Goal: Transaction & Acquisition: Book appointment/travel/reservation

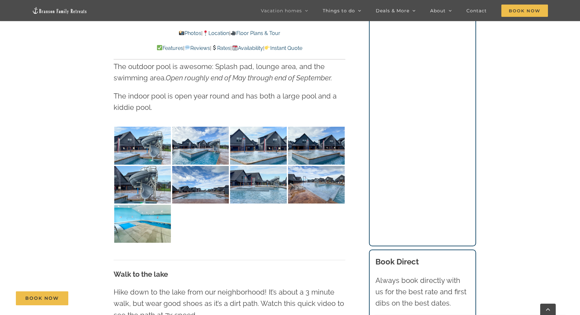
scroll to position [1447, 0]
click at [150, 154] on img at bounding box center [142, 145] width 57 height 38
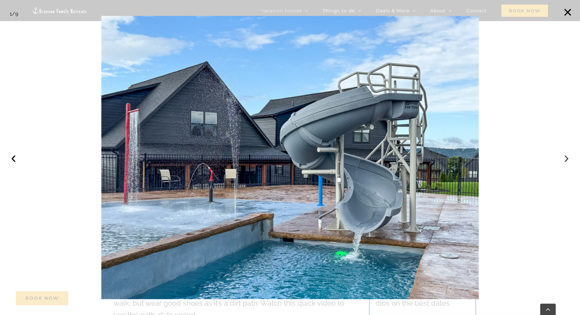
click at [567, 159] on button "›" at bounding box center [567, 157] width 14 height 14
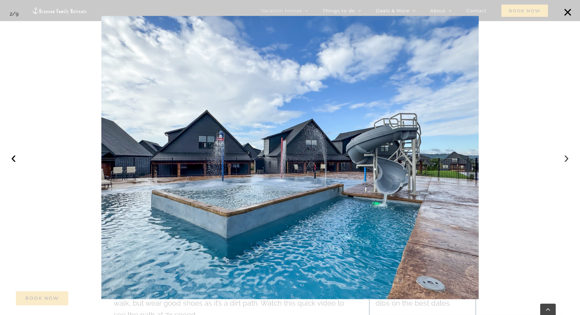
click at [567, 159] on button "›" at bounding box center [567, 157] width 14 height 14
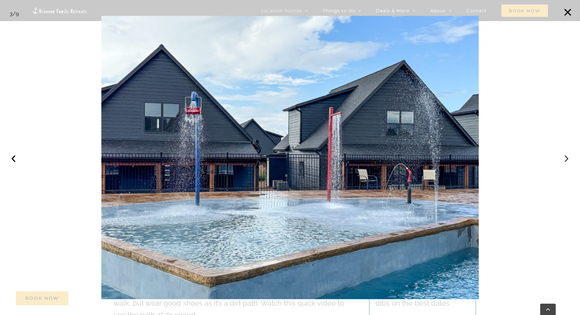
click at [567, 159] on button "›" at bounding box center [567, 157] width 14 height 14
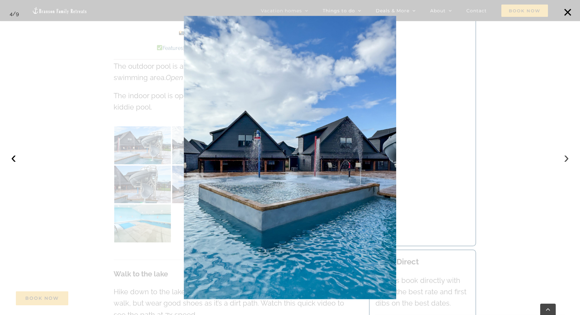
click at [567, 159] on button "›" at bounding box center [567, 157] width 14 height 14
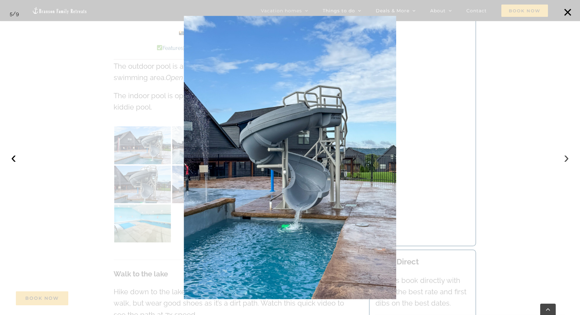
click at [567, 159] on button "›" at bounding box center [567, 157] width 14 height 14
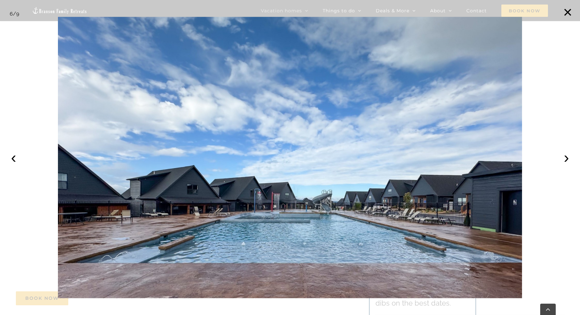
scroll to position [1624, 0]
click at [572, 6] on button "×" at bounding box center [568, 12] width 14 height 14
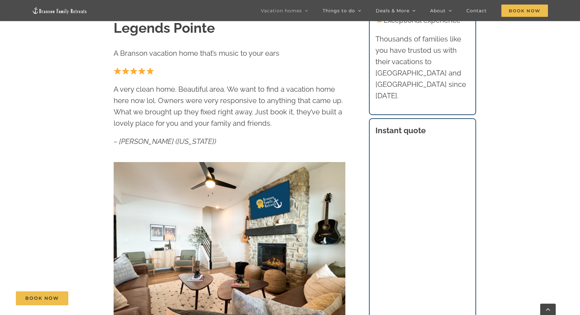
scroll to position [0, 0]
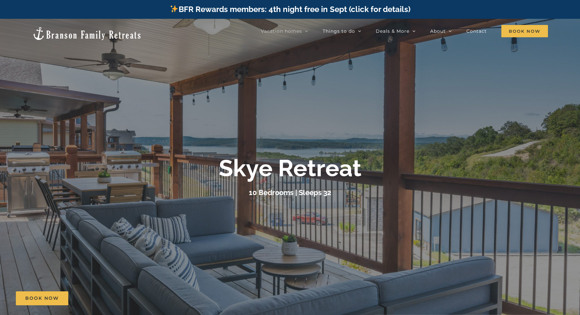
click at [477, 155] on div "Skye Retreat 10 Bedrooms | Sleeps 32" at bounding box center [290, 177] width 580 height 44
click at [326, 200] on div at bounding box center [290, 176] width 580 height 315
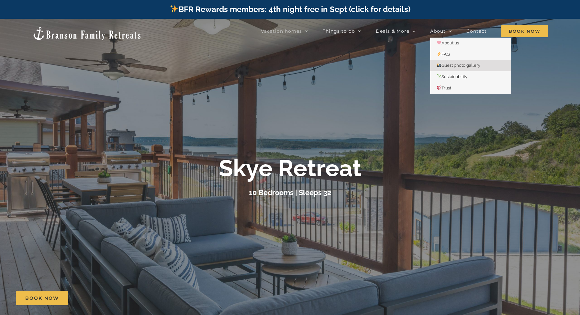
click at [450, 66] on span "Guest photo gallery" at bounding box center [459, 65] width 44 height 5
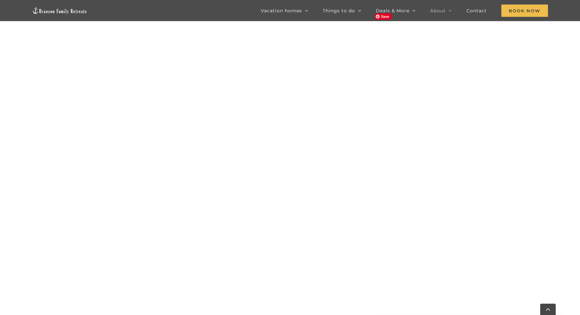
scroll to position [2853, 0]
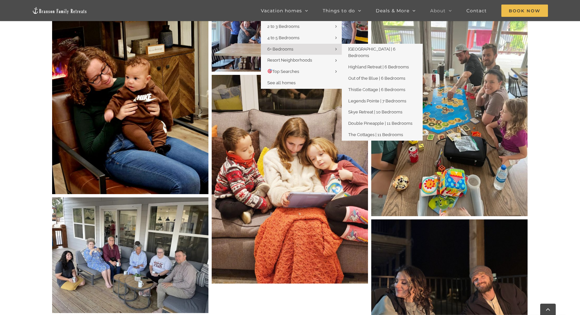
click at [285, 48] on span "6+ Bedrooms" at bounding box center [281, 49] width 26 height 5
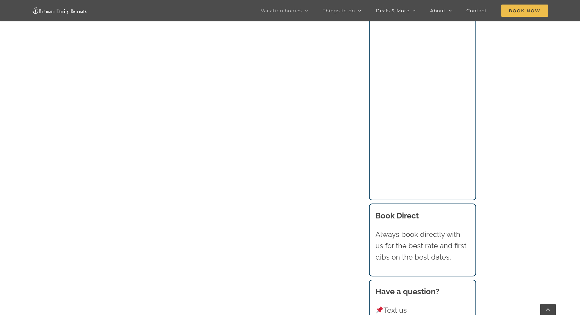
scroll to position [672, 0]
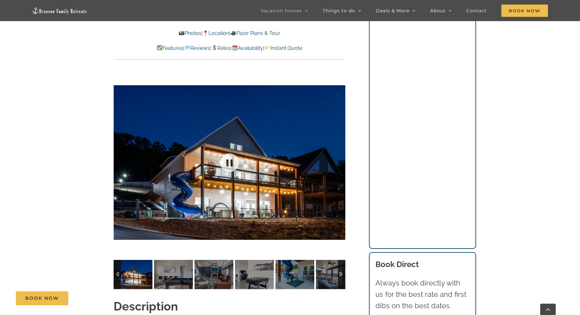
scroll to position [518, 0]
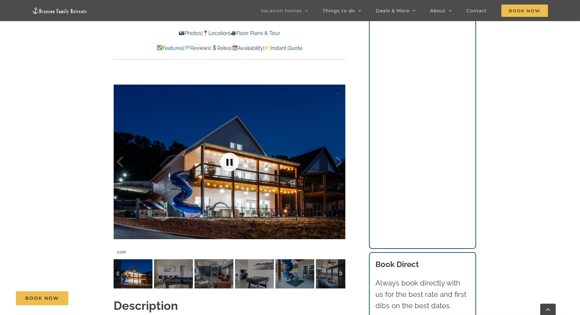
click at [234, 160] on link at bounding box center [230, 162] width 26 height 26
click at [231, 163] on link at bounding box center [230, 162] width 26 height 26
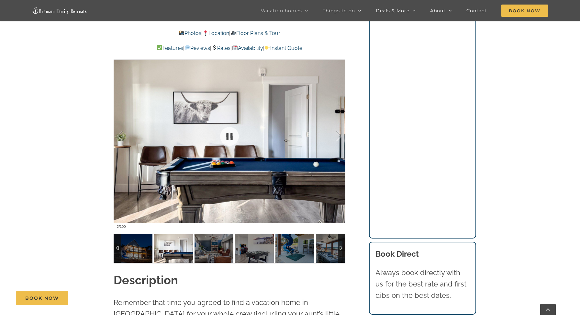
scroll to position [549, 0]
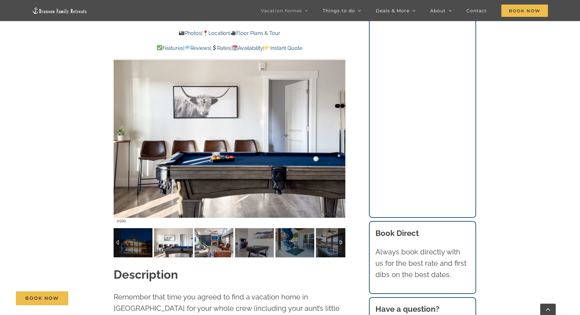
click at [210, 241] on img at bounding box center [214, 242] width 39 height 29
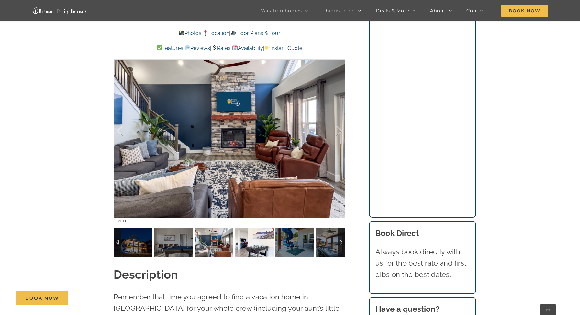
click at [251, 241] on img at bounding box center [254, 242] width 39 height 29
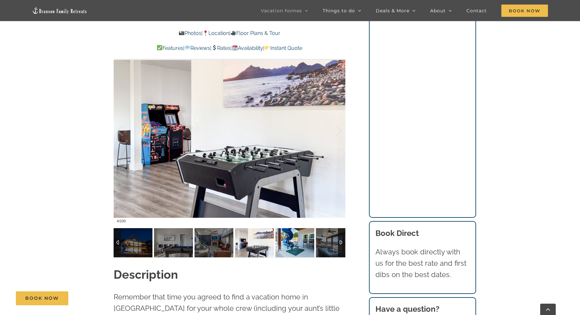
click at [298, 236] on img at bounding box center [295, 242] width 39 height 29
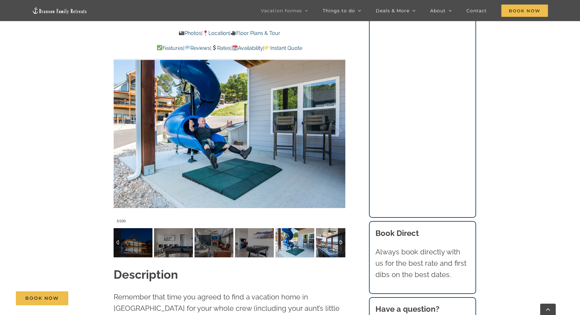
click at [327, 238] on img at bounding box center [335, 242] width 39 height 29
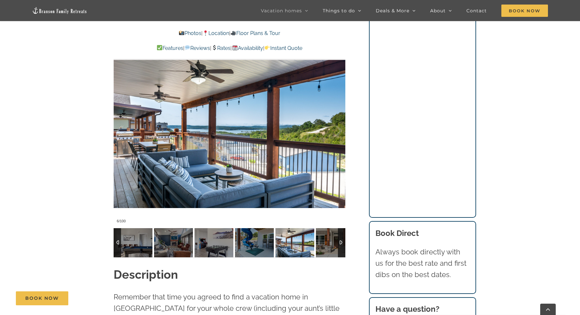
click at [340, 242] on div at bounding box center [341, 242] width 7 height 29
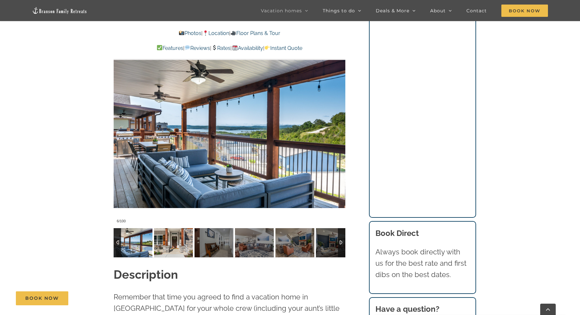
click at [174, 251] on img at bounding box center [173, 242] width 39 height 29
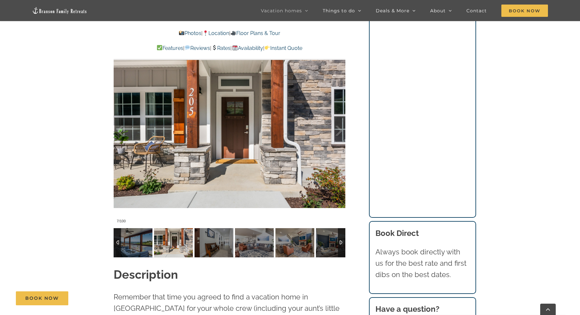
click at [188, 246] on img at bounding box center [173, 242] width 39 height 29
click at [209, 245] on img at bounding box center [214, 242] width 39 height 29
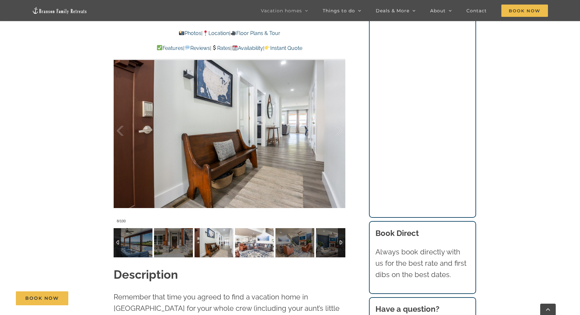
click at [251, 242] on img at bounding box center [254, 242] width 39 height 29
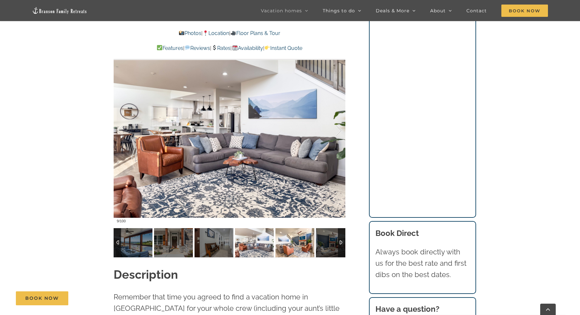
click at [299, 244] on img at bounding box center [295, 242] width 39 height 29
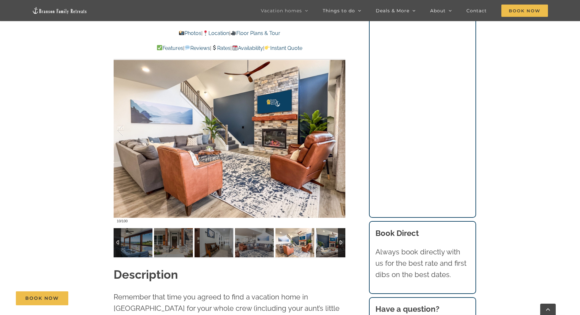
click at [336, 246] on img at bounding box center [335, 242] width 39 height 29
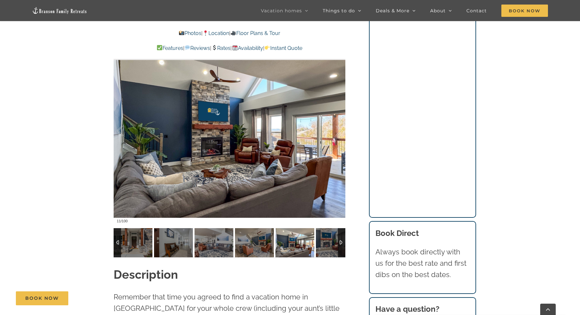
click at [341, 243] on div at bounding box center [341, 242] width 7 height 29
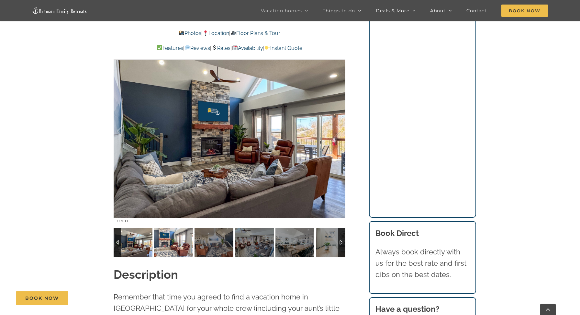
click at [160, 250] on img at bounding box center [173, 242] width 39 height 29
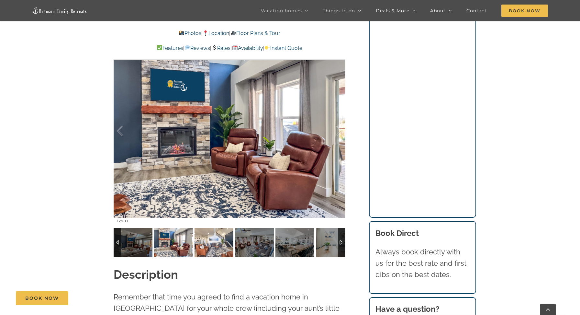
click at [213, 239] on img at bounding box center [214, 242] width 39 height 29
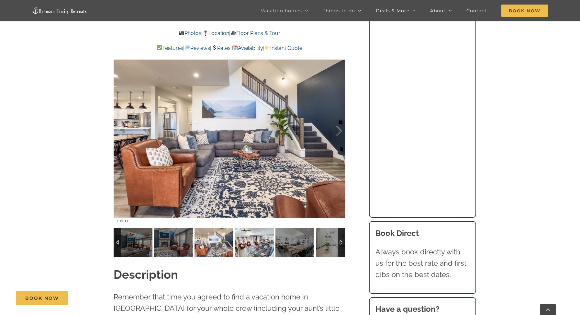
click at [260, 244] on img at bounding box center [254, 242] width 39 height 29
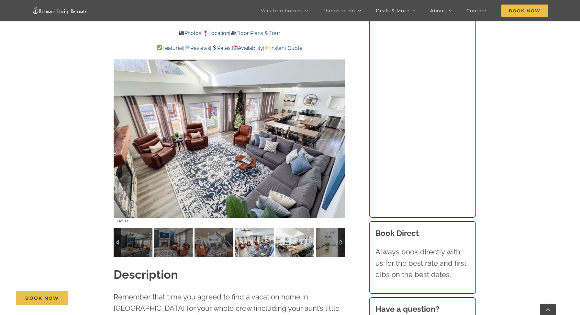
click at [300, 244] on img at bounding box center [295, 242] width 39 height 29
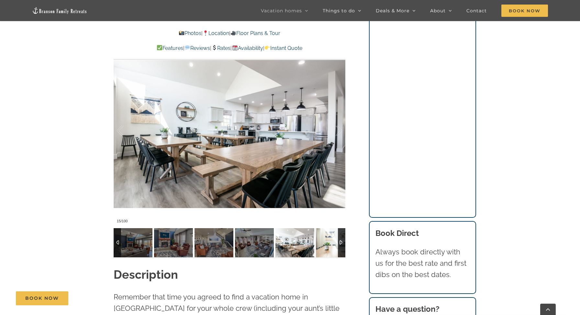
click at [328, 241] on img at bounding box center [335, 242] width 39 height 29
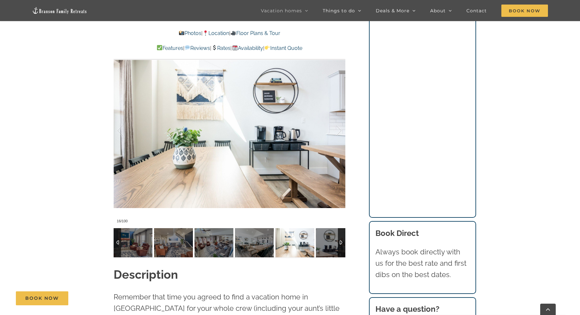
click at [342, 243] on div at bounding box center [341, 242] width 7 height 29
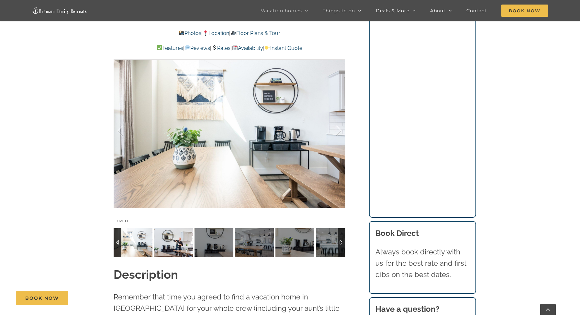
click at [178, 247] on img at bounding box center [173, 242] width 39 height 29
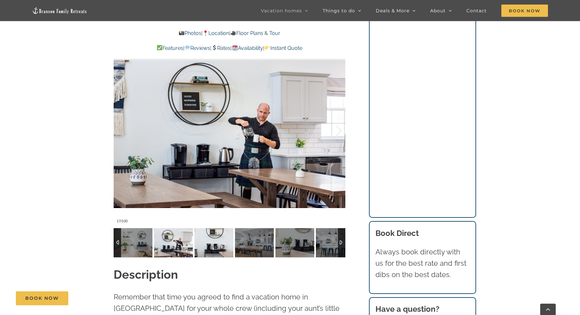
click at [199, 244] on img at bounding box center [214, 242] width 39 height 29
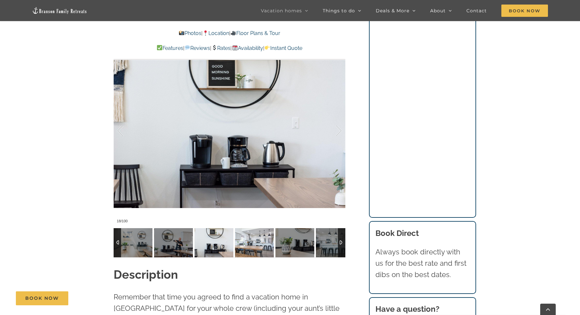
click at [262, 240] on img at bounding box center [254, 242] width 39 height 29
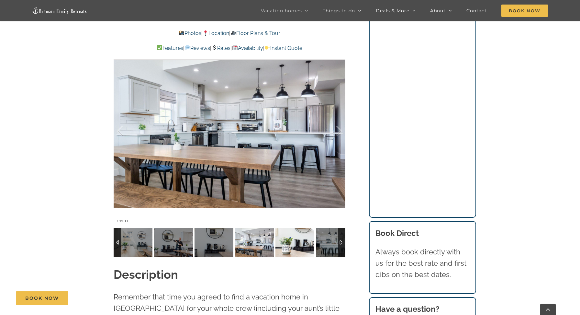
click at [296, 240] on img at bounding box center [295, 242] width 39 height 29
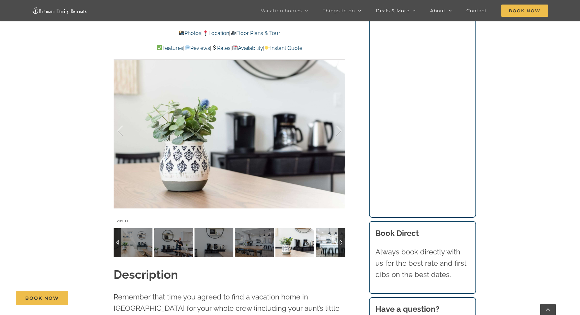
click at [332, 245] on img at bounding box center [335, 242] width 39 height 29
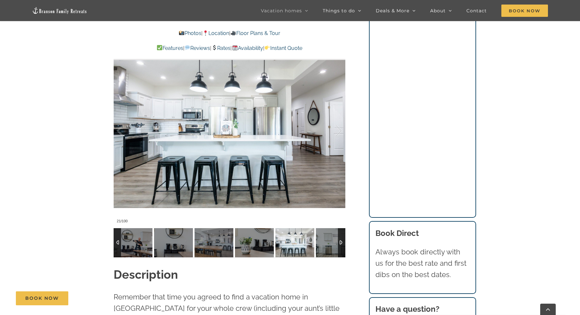
click at [341, 242] on div at bounding box center [341, 242] width 7 height 29
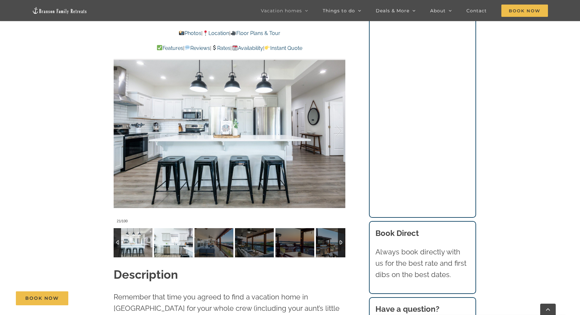
click at [179, 246] on img at bounding box center [173, 242] width 39 height 29
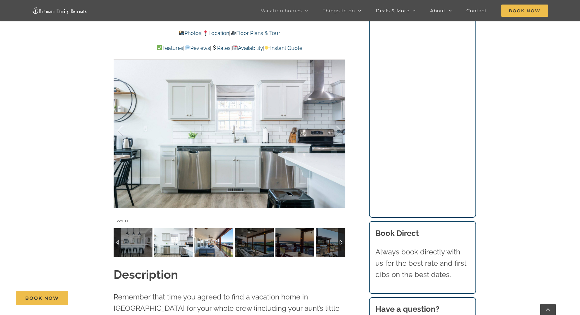
click at [223, 245] on img at bounding box center [214, 242] width 39 height 29
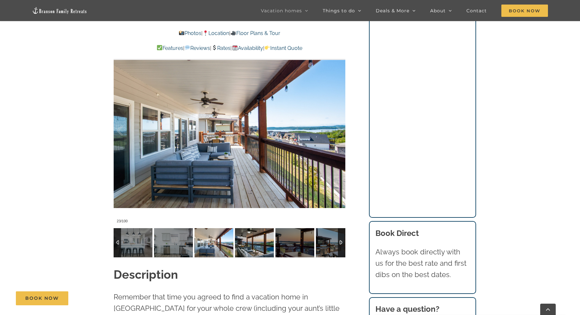
click at [254, 247] on img at bounding box center [254, 242] width 39 height 29
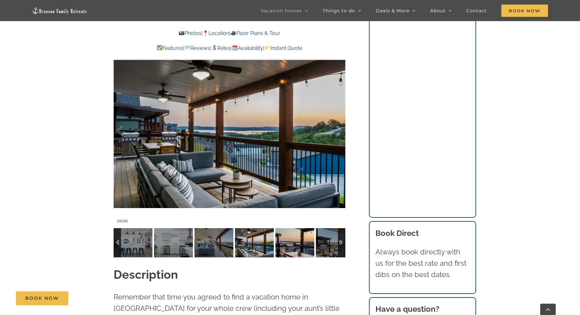
click at [299, 240] on img at bounding box center [295, 242] width 39 height 29
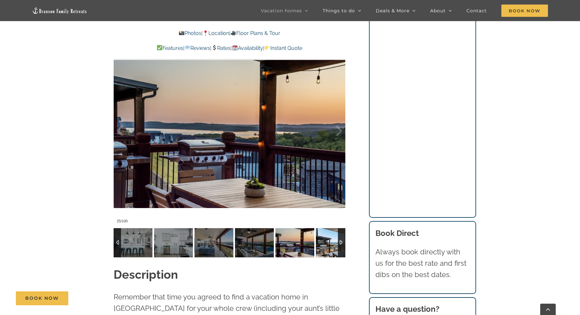
click at [321, 239] on img at bounding box center [335, 242] width 39 height 29
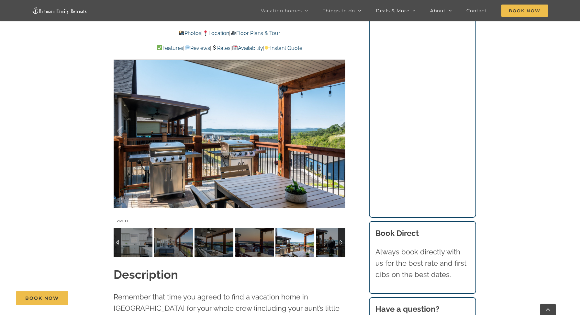
click at [343, 243] on div at bounding box center [341, 242] width 7 height 29
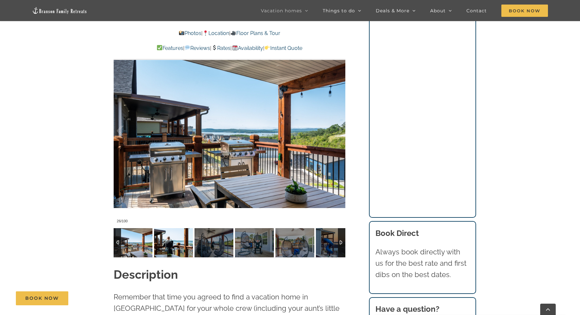
click at [181, 248] on img at bounding box center [173, 242] width 39 height 29
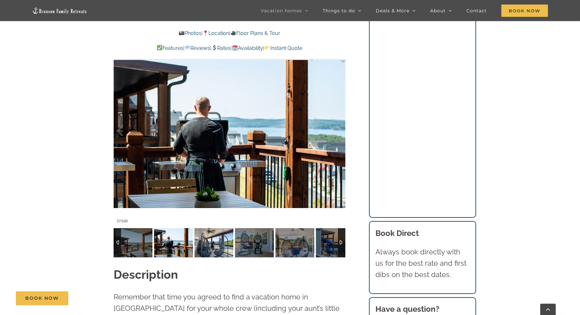
click at [207, 248] on img at bounding box center [214, 242] width 39 height 29
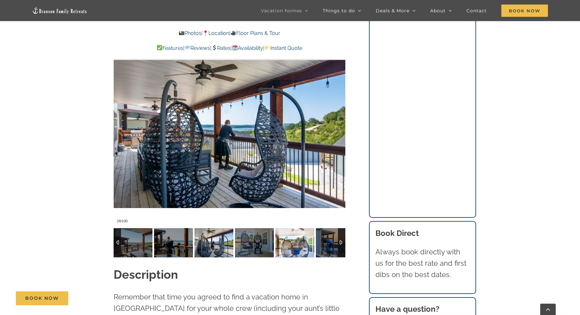
click at [296, 246] on img at bounding box center [295, 242] width 39 height 29
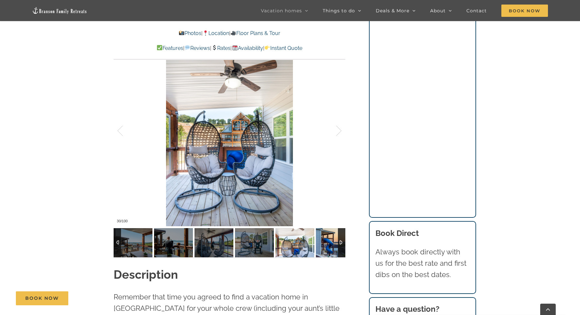
click at [333, 244] on img at bounding box center [335, 242] width 39 height 29
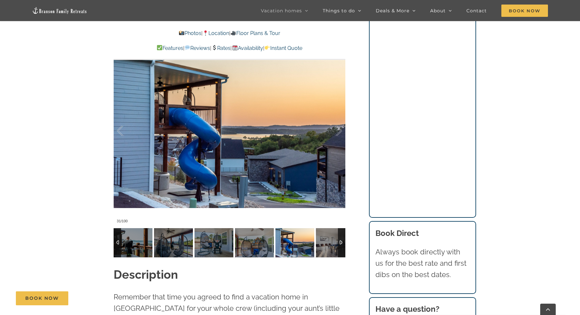
click at [343, 241] on div at bounding box center [341, 242] width 7 height 29
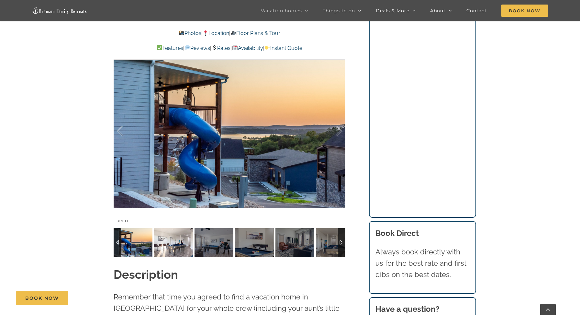
click at [181, 249] on img at bounding box center [173, 242] width 39 height 29
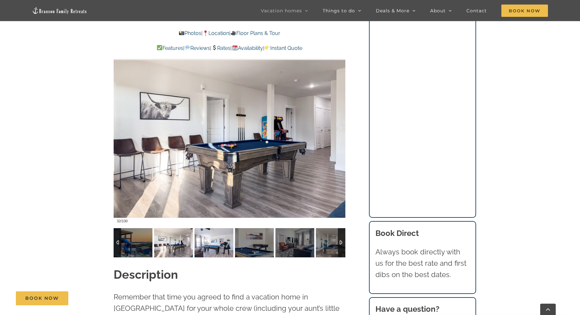
click at [213, 244] on img at bounding box center [214, 242] width 39 height 29
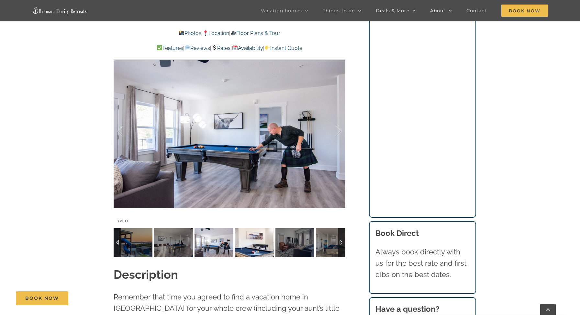
click at [257, 236] on img at bounding box center [254, 242] width 39 height 29
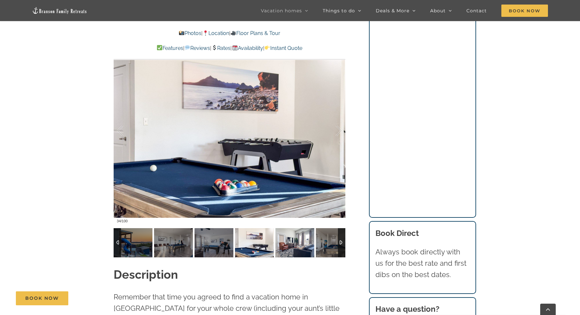
click at [291, 239] on img at bounding box center [295, 242] width 39 height 29
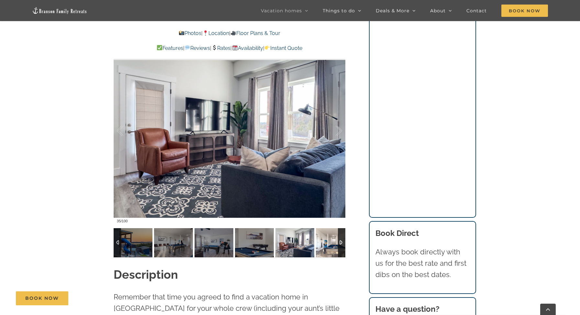
click at [323, 242] on img at bounding box center [335, 242] width 39 height 29
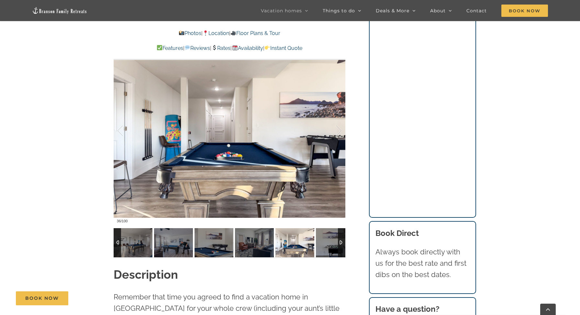
click at [342, 241] on div at bounding box center [341, 242] width 7 height 29
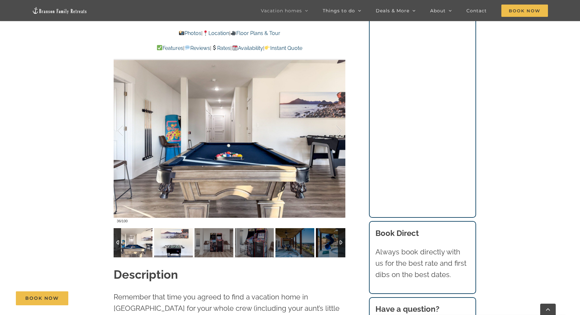
click at [178, 245] on img at bounding box center [173, 242] width 39 height 29
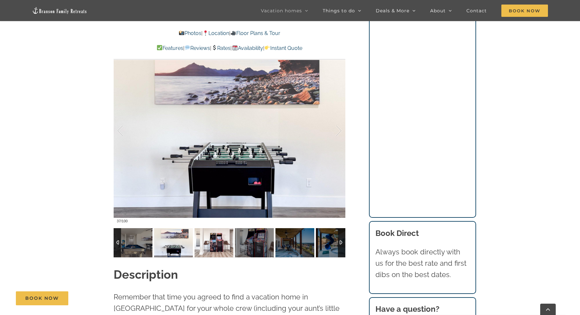
click at [221, 242] on img at bounding box center [214, 242] width 39 height 29
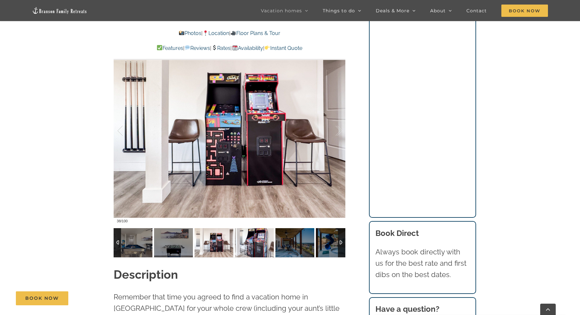
click at [249, 244] on img at bounding box center [254, 242] width 39 height 29
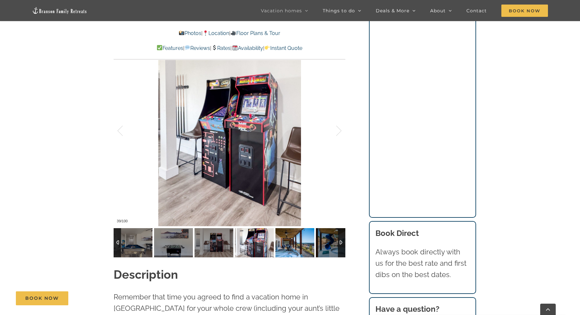
click at [292, 241] on img at bounding box center [295, 242] width 39 height 29
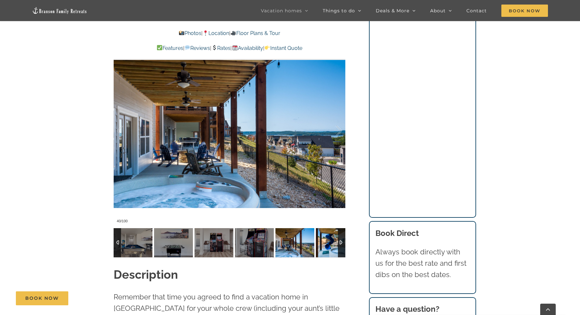
click at [335, 244] on img at bounding box center [335, 242] width 39 height 29
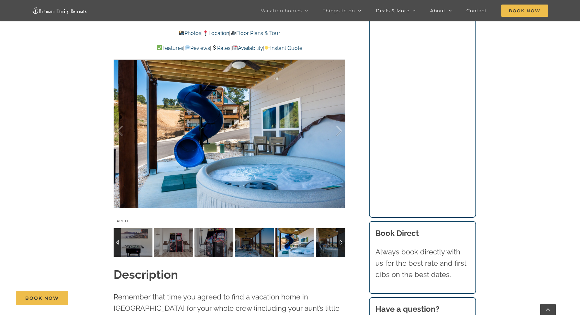
click at [343, 242] on div at bounding box center [341, 242] width 7 height 29
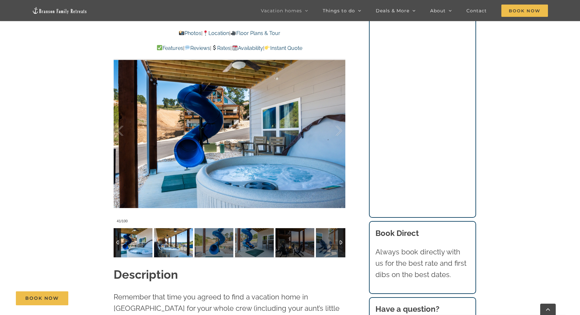
click at [174, 248] on img at bounding box center [173, 242] width 39 height 29
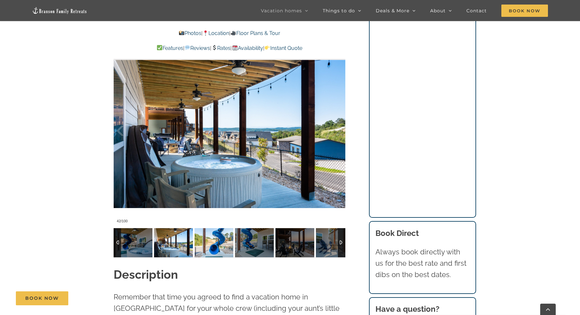
click at [213, 248] on img at bounding box center [214, 242] width 39 height 29
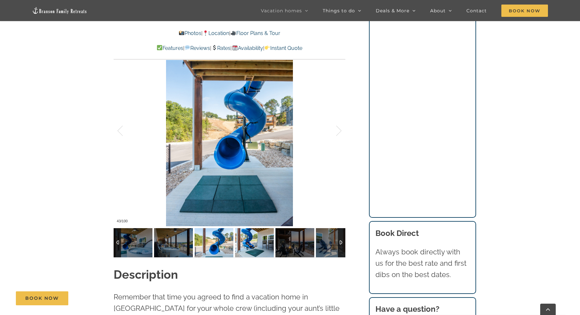
click at [242, 249] on img at bounding box center [254, 242] width 39 height 29
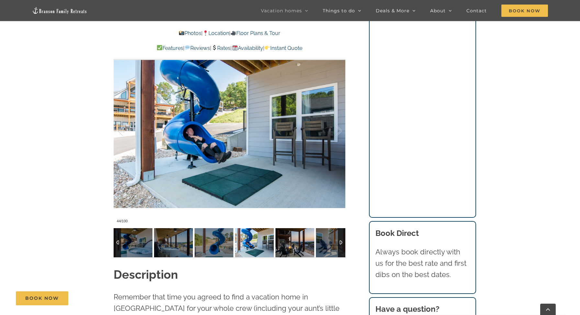
click at [295, 238] on img at bounding box center [295, 242] width 39 height 29
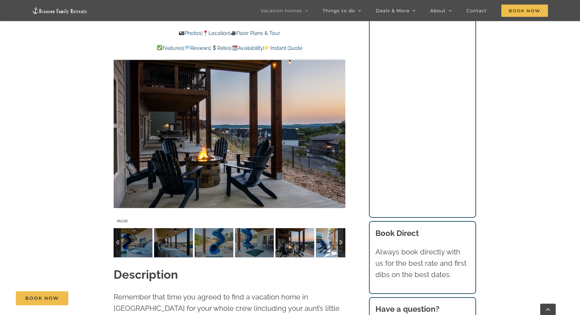
click at [327, 244] on img at bounding box center [335, 242] width 39 height 29
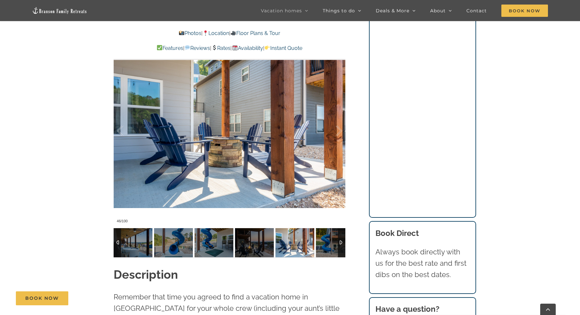
click at [341, 244] on div at bounding box center [341, 242] width 7 height 29
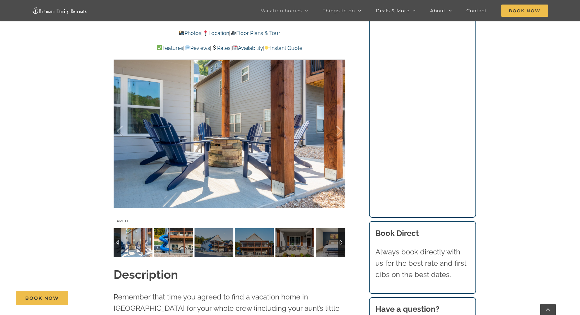
click at [178, 241] on img at bounding box center [173, 242] width 39 height 29
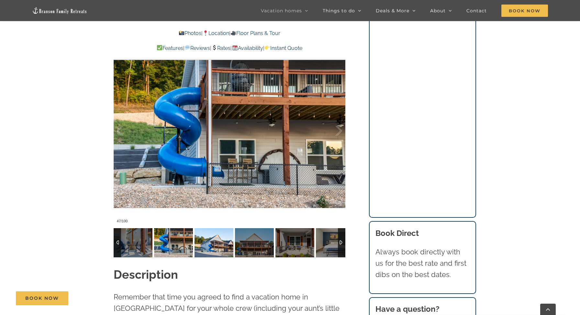
click at [216, 249] on img at bounding box center [214, 242] width 39 height 29
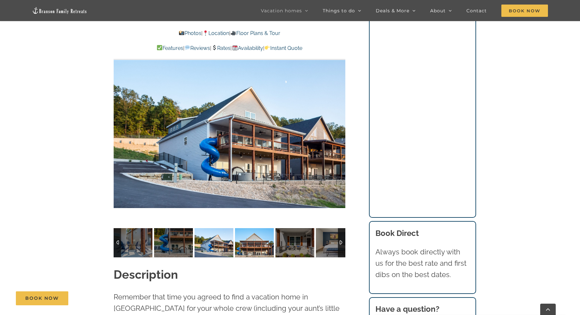
click at [243, 246] on img at bounding box center [254, 242] width 39 height 29
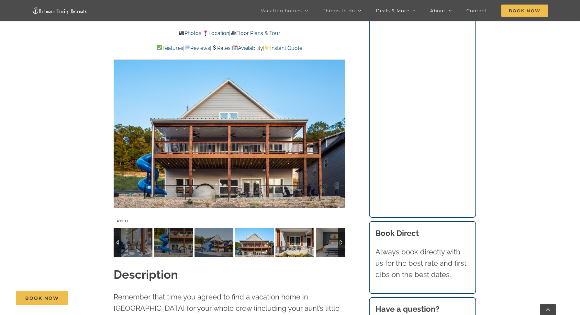
click at [290, 240] on img at bounding box center [295, 242] width 39 height 29
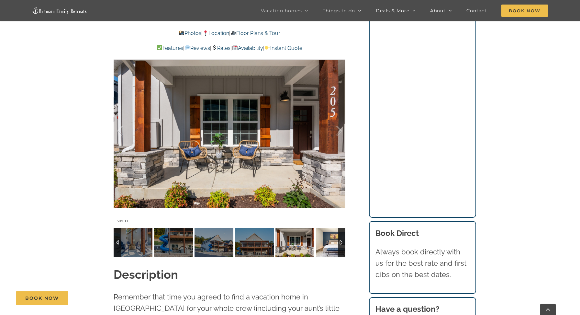
click at [330, 243] on img at bounding box center [335, 242] width 39 height 29
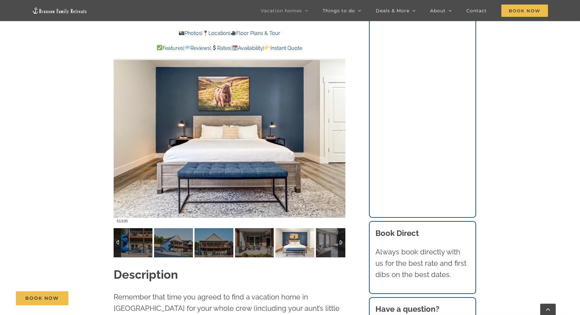
click at [341, 243] on div at bounding box center [341, 242] width 7 height 29
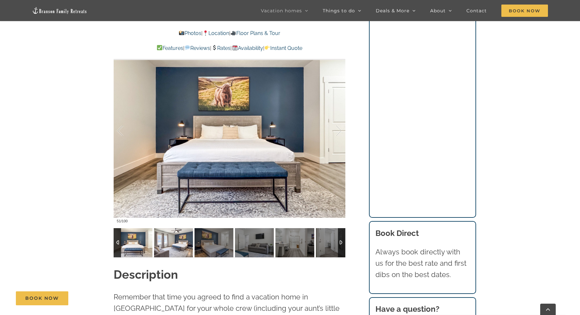
click at [174, 246] on img at bounding box center [173, 242] width 39 height 29
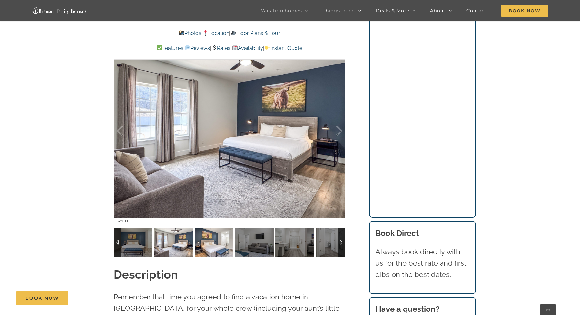
click at [217, 242] on img at bounding box center [214, 242] width 39 height 29
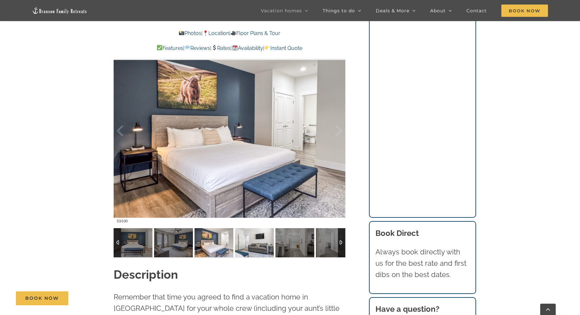
click at [263, 252] on img at bounding box center [254, 242] width 39 height 29
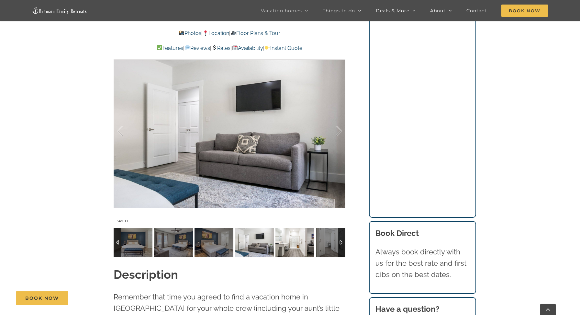
click at [283, 245] on img at bounding box center [295, 242] width 39 height 29
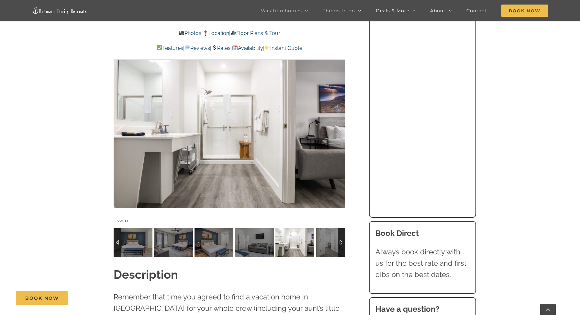
click at [343, 233] on div at bounding box center [341, 242] width 7 height 29
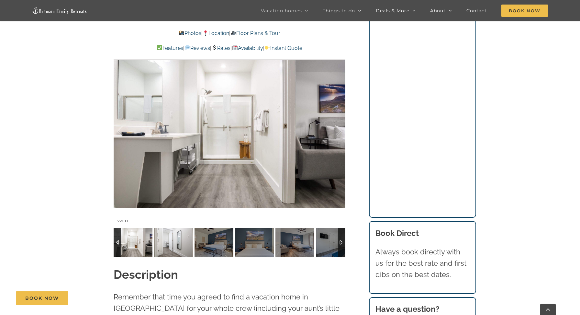
click at [181, 240] on img at bounding box center [173, 242] width 39 height 29
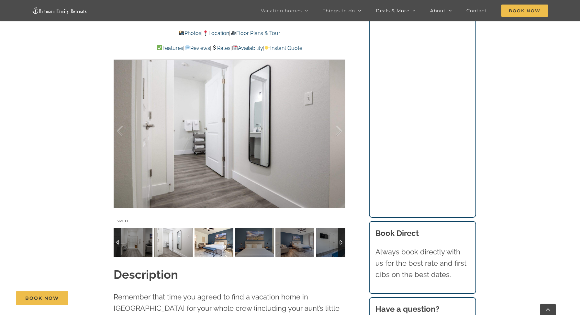
click at [215, 243] on img at bounding box center [214, 242] width 39 height 29
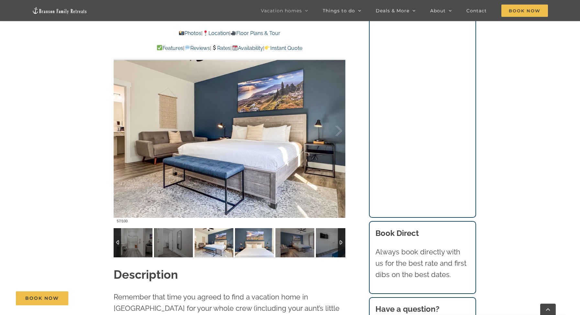
click at [258, 243] on img at bounding box center [254, 242] width 39 height 29
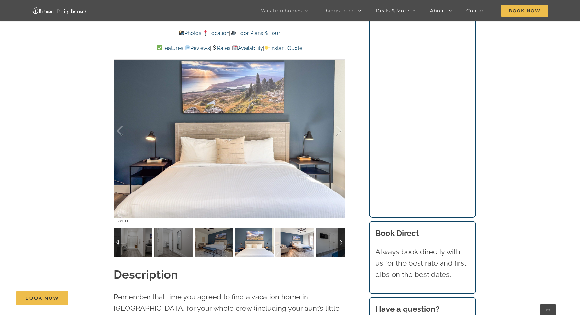
click at [314, 233] on img at bounding box center [295, 242] width 39 height 29
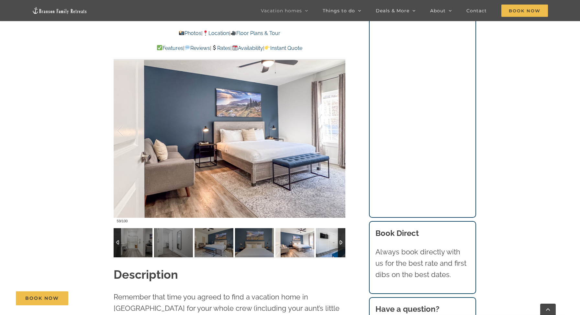
click at [335, 240] on img at bounding box center [335, 242] width 39 height 29
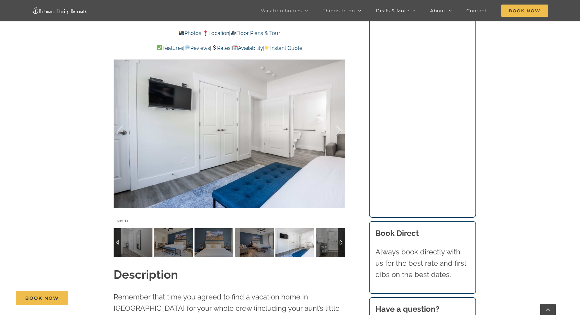
click at [340, 240] on div at bounding box center [341, 242] width 7 height 29
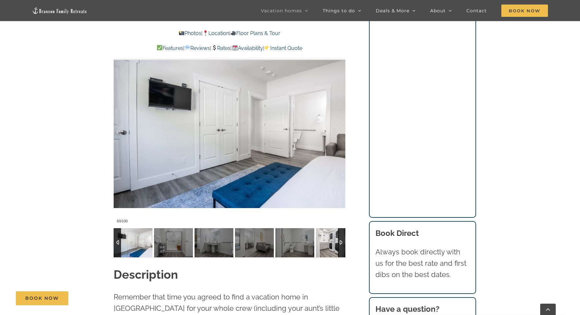
click at [331, 245] on img at bounding box center [335, 242] width 39 height 29
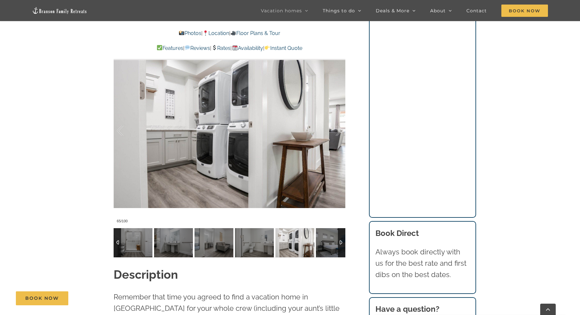
click at [341, 243] on div at bounding box center [341, 242] width 7 height 29
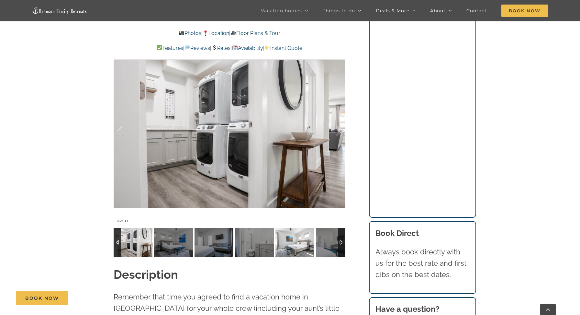
click at [300, 245] on img at bounding box center [295, 242] width 39 height 29
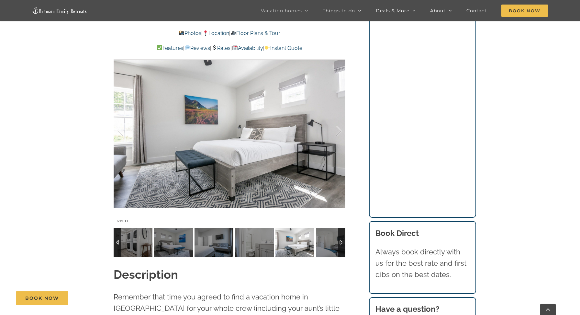
click at [300, 245] on img at bounding box center [295, 242] width 39 height 29
click at [325, 243] on img at bounding box center [335, 242] width 39 height 29
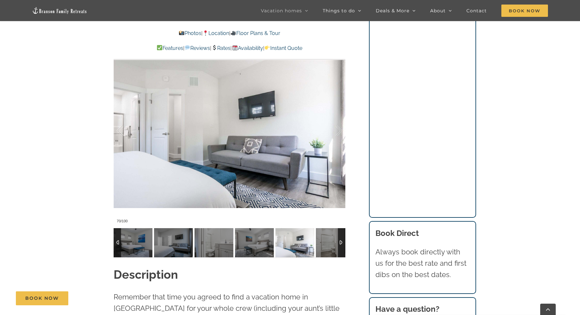
click at [343, 242] on div at bounding box center [341, 242] width 7 height 29
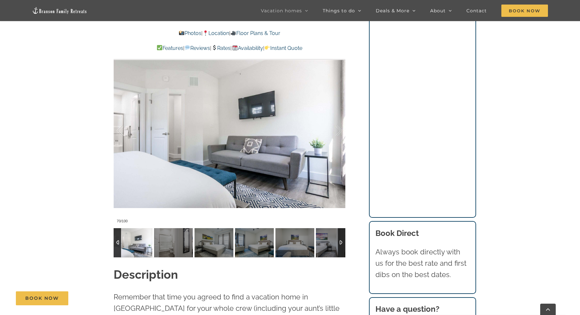
click at [341, 240] on div at bounding box center [341, 242] width 7 height 29
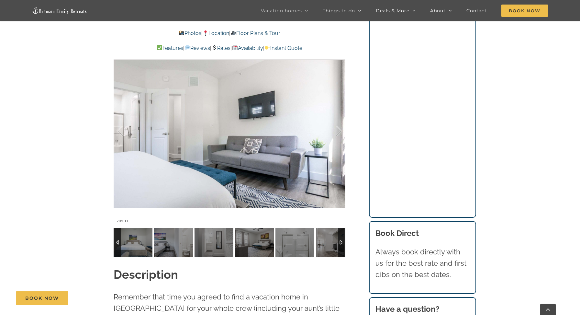
click at [341, 240] on div at bounding box center [341, 242] width 7 height 29
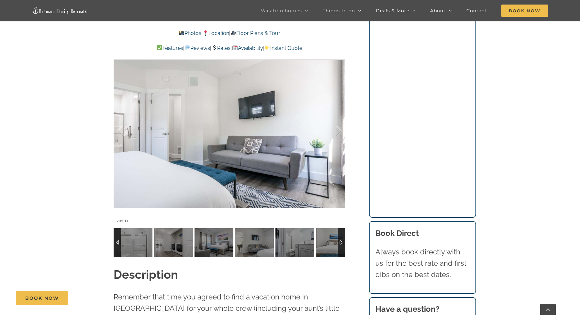
click at [341, 240] on div at bounding box center [341, 242] width 7 height 29
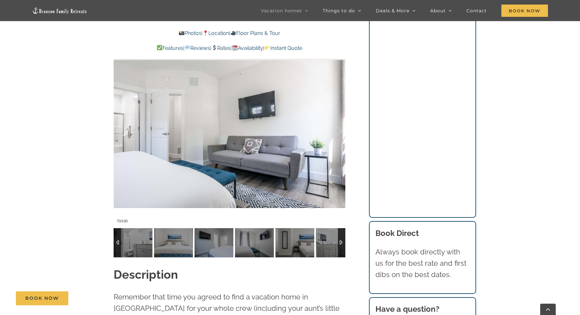
click at [341, 240] on div at bounding box center [341, 242] width 7 height 29
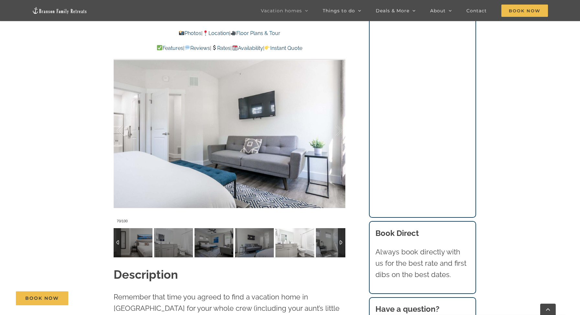
click at [291, 252] on img at bounding box center [295, 242] width 39 height 29
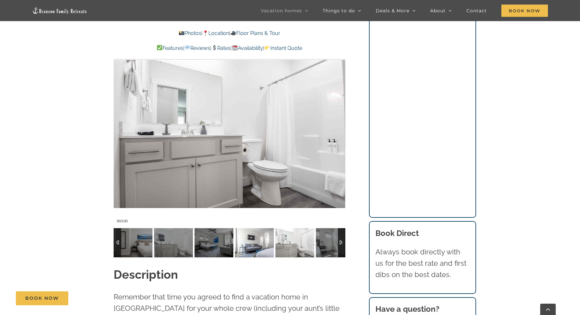
click at [250, 243] on img at bounding box center [254, 242] width 39 height 29
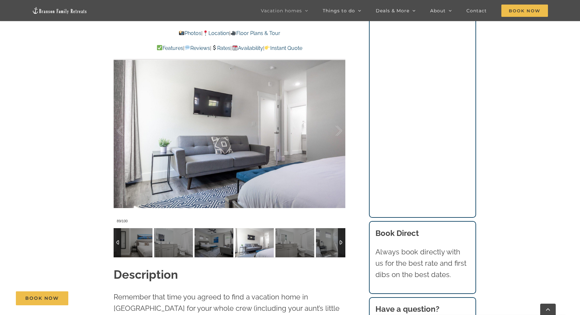
click at [341, 242] on div at bounding box center [341, 242] width 7 height 29
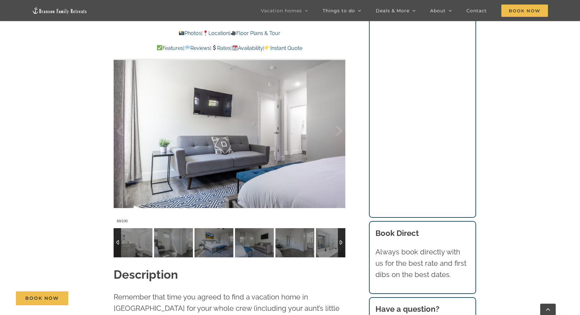
click at [341, 242] on div at bounding box center [341, 242] width 7 height 29
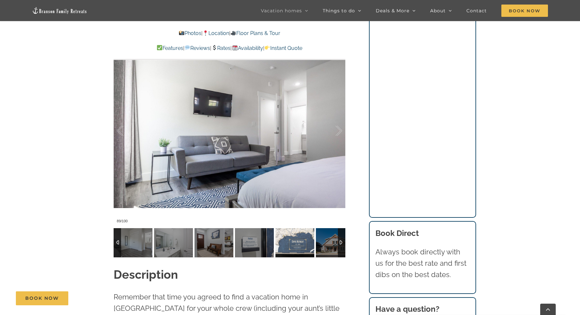
click at [290, 243] on img at bounding box center [295, 242] width 39 height 29
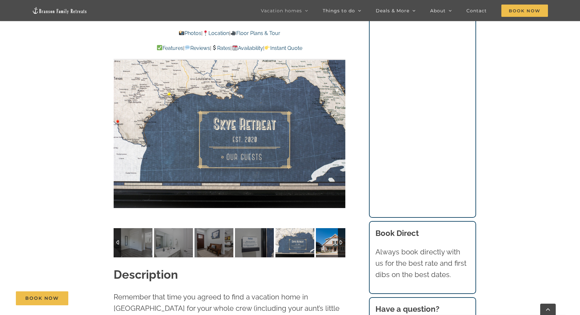
click at [328, 247] on img at bounding box center [335, 242] width 39 height 29
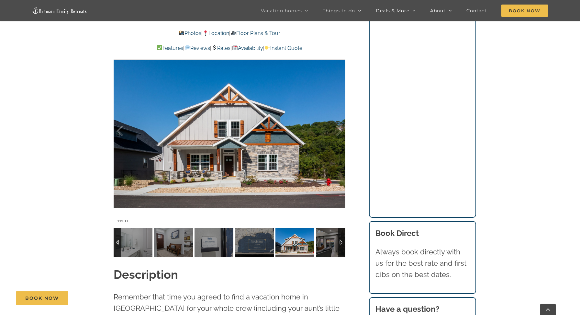
click at [341, 242] on div at bounding box center [341, 242] width 7 height 29
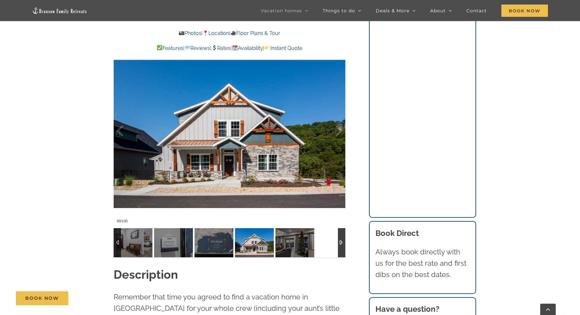
click at [342, 242] on div at bounding box center [341, 242] width 7 height 29
click at [308, 242] on img at bounding box center [295, 242] width 39 height 29
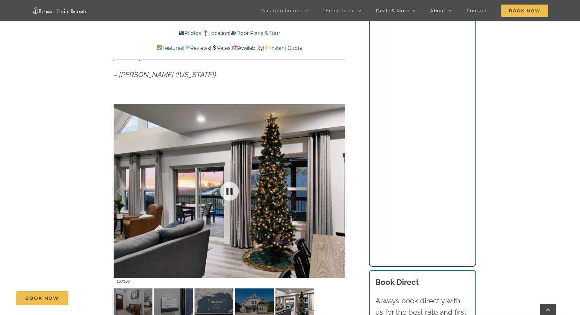
scroll to position [492, 0]
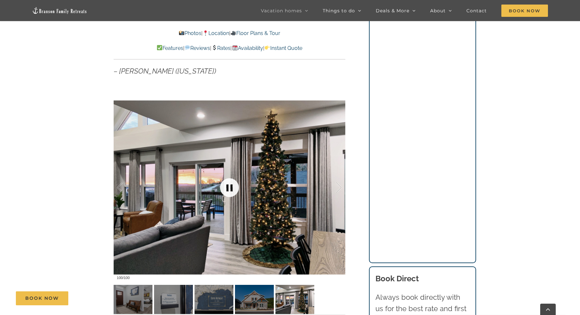
click at [231, 188] on link at bounding box center [230, 188] width 26 height 26
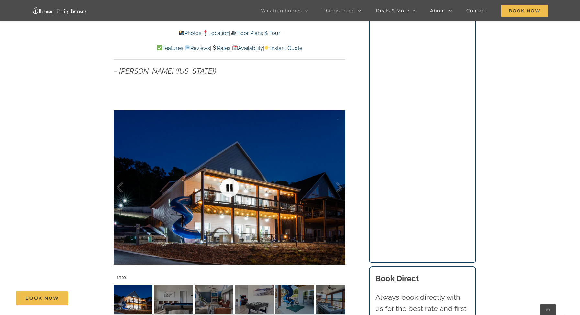
click at [231, 188] on link at bounding box center [230, 188] width 26 height 26
click at [231, 187] on link at bounding box center [230, 188] width 26 height 26
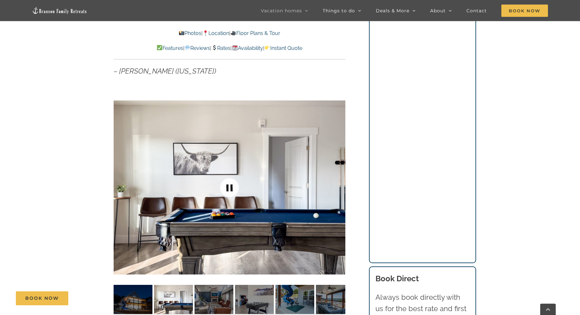
click at [231, 187] on link at bounding box center [230, 188] width 26 height 26
click at [234, 187] on link at bounding box center [230, 188] width 26 height 26
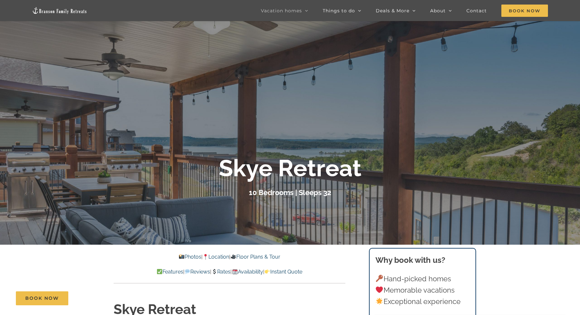
scroll to position [0, 0]
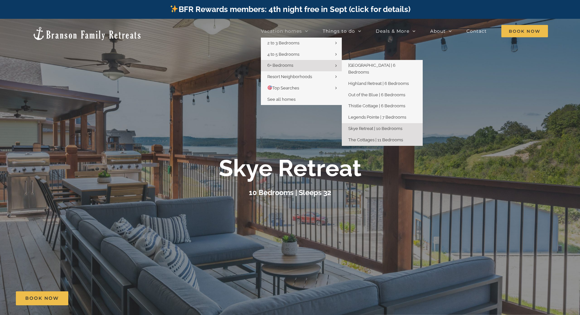
click at [364, 137] on span "The Cottages | 11 Bedrooms" at bounding box center [376, 139] width 55 height 5
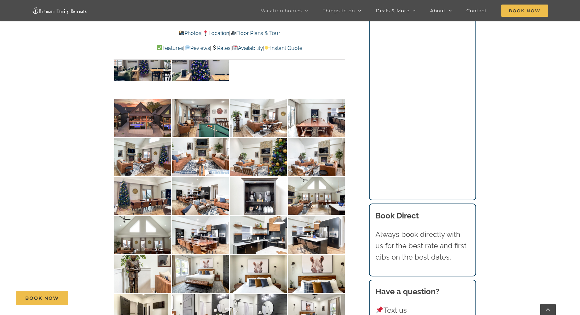
scroll to position [2802, 0]
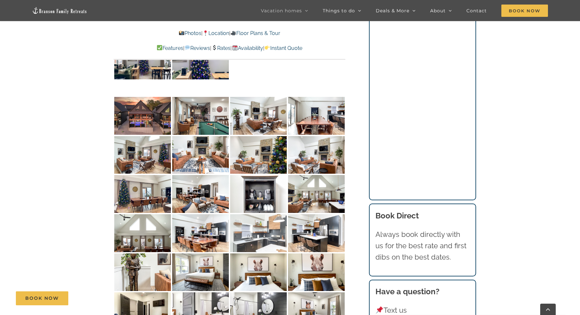
click at [269, 214] on img at bounding box center [258, 233] width 57 height 38
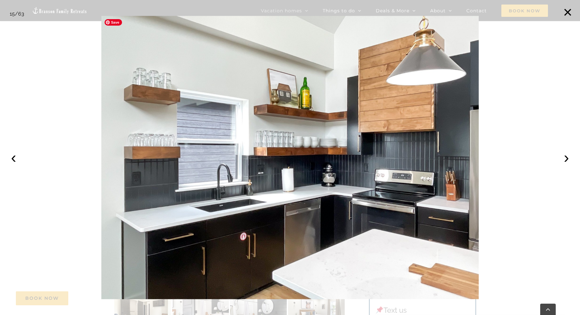
click at [269, 173] on img at bounding box center [290, 157] width 378 height 283
click at [567, 158] on button "›" at bounding box center [567, 157] width 14 height 14
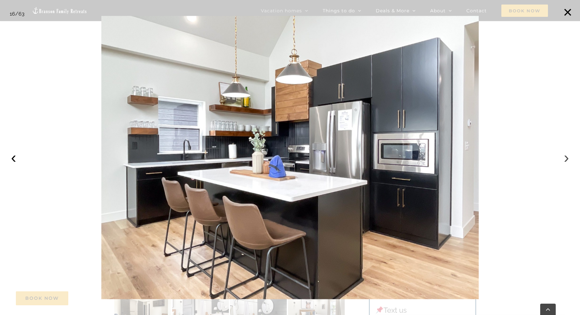
click at [567, 158] on button "›" at bounding box center [567, 157] width 14 height 14
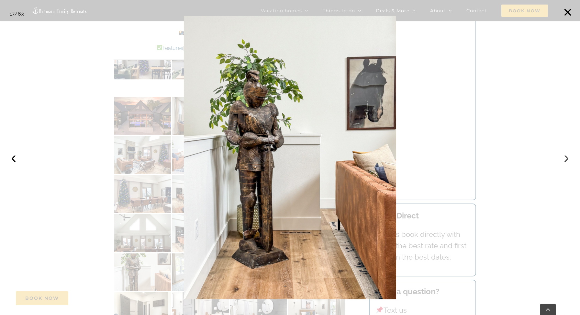
click at [567, 158] on button "›" at bounding box center [567, 157] width 14 height 14
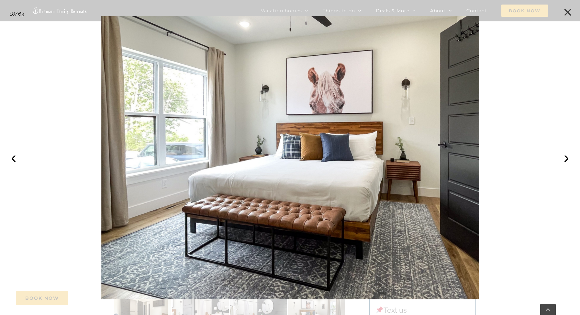
click at [572, 9] on button "×" at bounding box center [568, 12] width 14 height 14
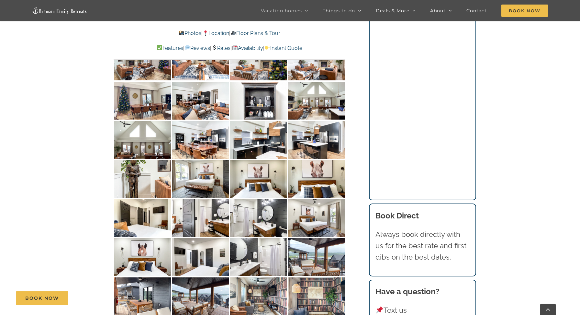
scroll to position [2900, 0]
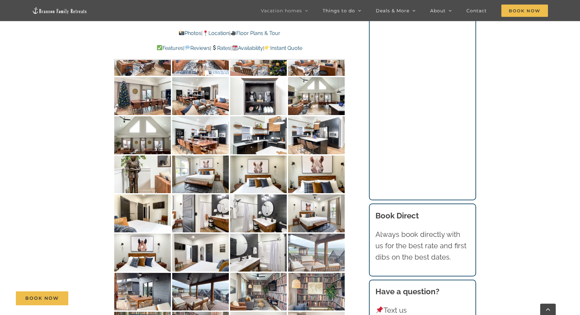
click at [324, 234] on img at bounding box center [316, 253] width 57 height 38
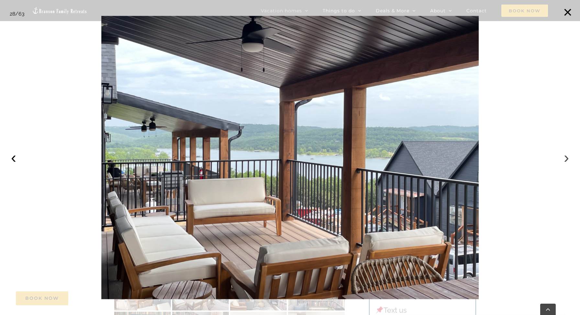
click at [565, 158] on button "›" at bounding box center [567, 157] width 14 height 14
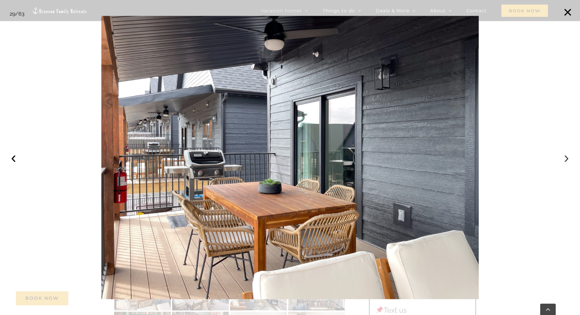
click at [565, 158] on button "›" at bounding box center [567, 157] width 14 height 14
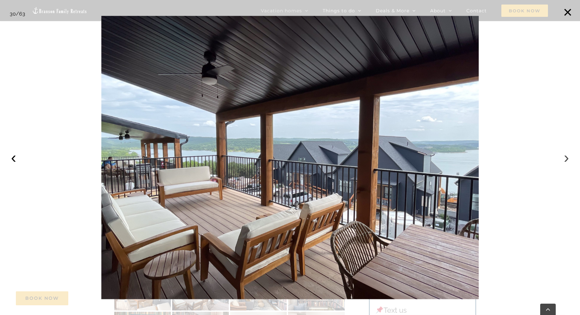
click at [565, 158] on button "›" at bounding box center [567, 157] width 14 height 14
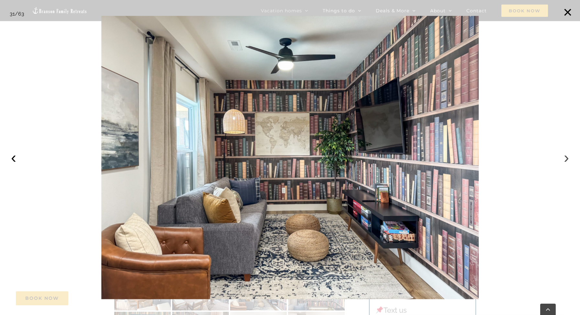
click at [565, 158] on button "›" at bounding box center [567, 157] width 14 height 14
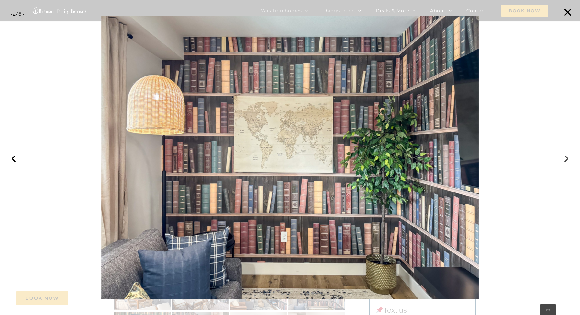
click at [565, 158] on button "›" at bounding box center [567, 157] width 14 height 14
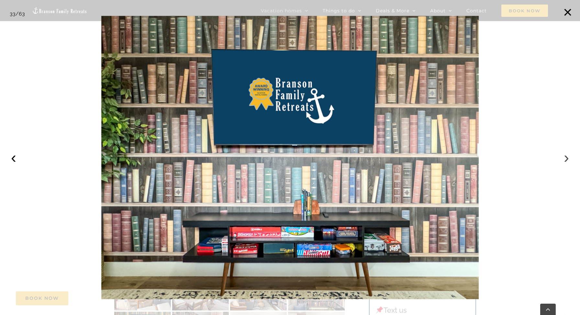
click at [565, 158] on button "›" at bounding box center [567, 157] width 14 height 14
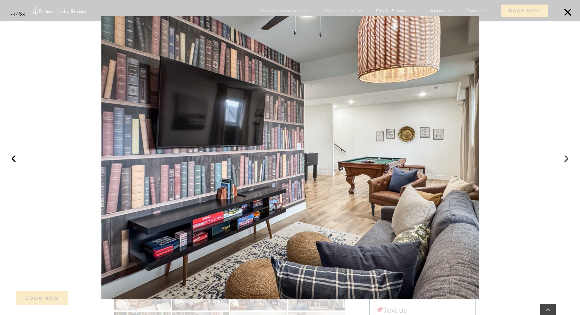
click at [565, 158] on button "›" at bounding box center [567, 157] width 14 height 14
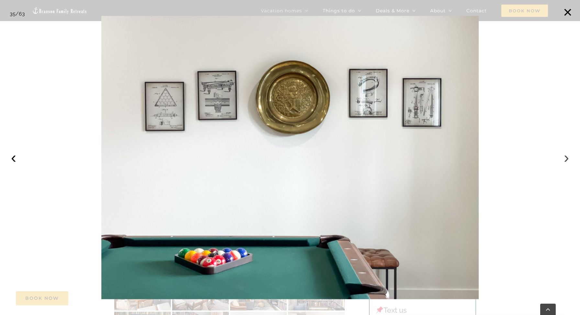
click at [565, 158] on button "›" at bounding box center [567, 157] width 14 height 14
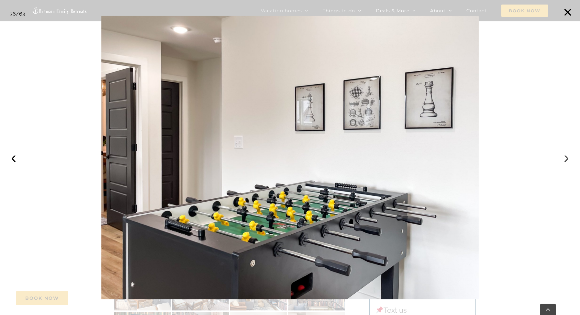
click at [565, 157] on button "›" at bounding box center [567, 157] width 14 height 14
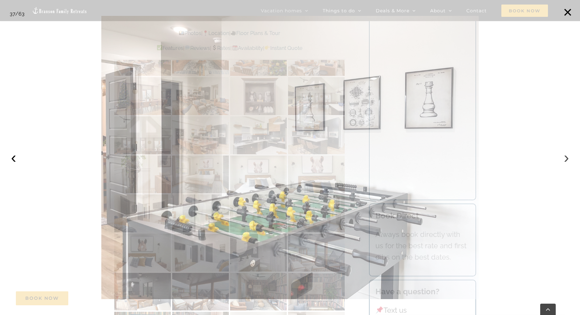
click at [565, 157] on button "›" at bounding box center [567, 157] width 14 height 14
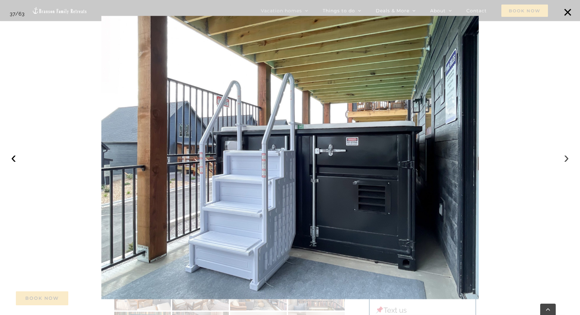
scroll to position [2904, 0]
click at [565, 157] on button "›" at bounding box center [567, 157] width 14 height 14
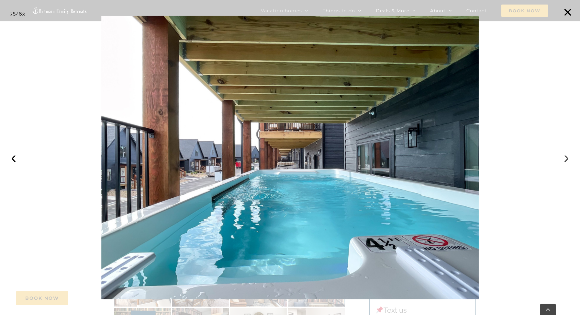
click at [565, 157] on button "›" at bounding box center [567, 157] width 14 height 14
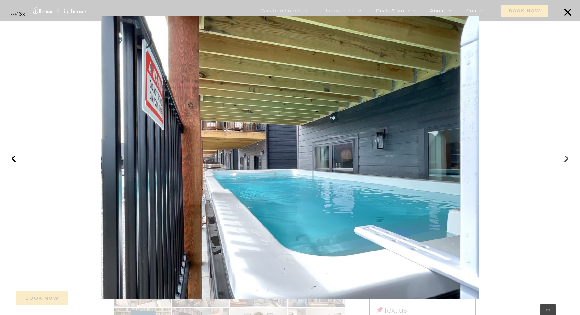
click at [565, 157] on button "›" at bounding box center [567, 157] width 14 height 14
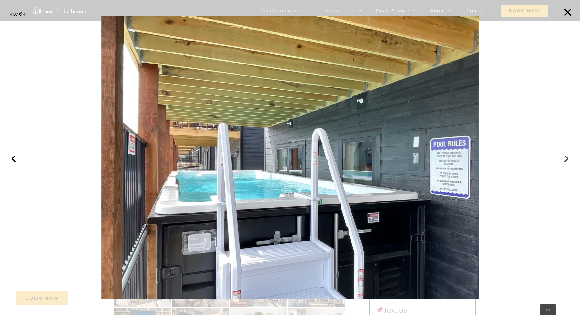
click at [565, 157] on button "›" at bounding box center [567, 157] width 14 height 14
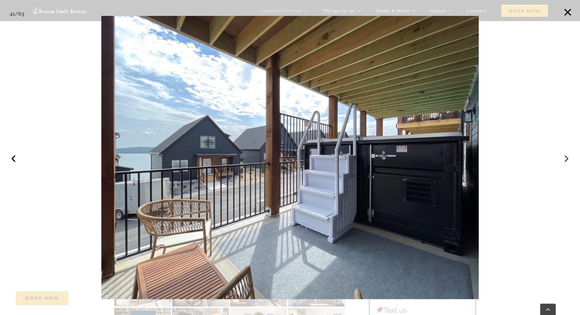
click at [565, 157] on button "›" at bounding box center [567, 157] width 14 height 14
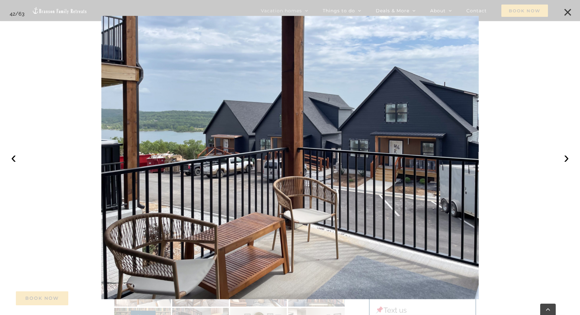
click at [570, 8] on button "×" at bounding box center [568, 12] width 14 height 14
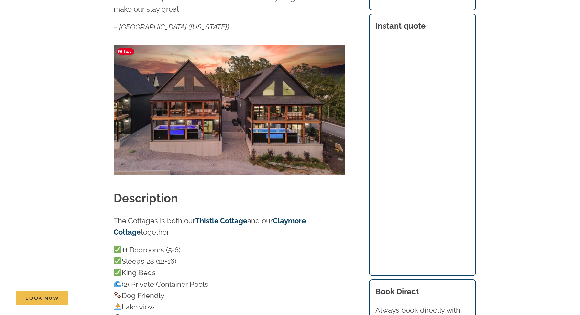
scroll to position [0, 0]
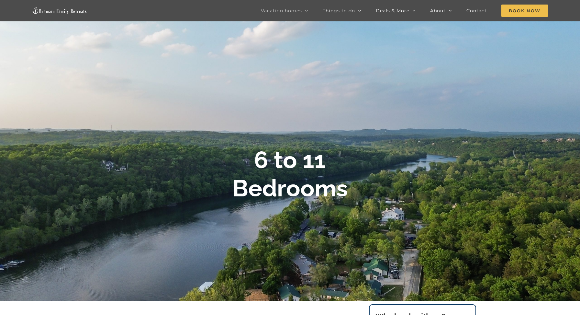
scroll to position [33, 0]
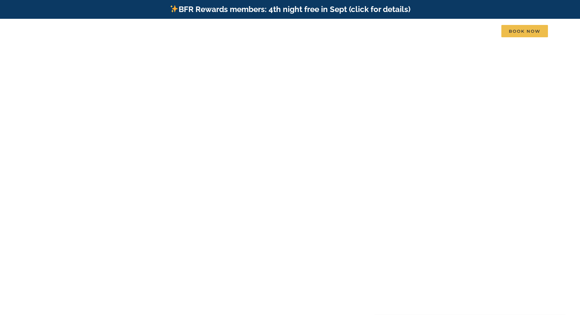
click at [297, 165] on h1 "[GEOGRAPHIC_DATA], [GEOGRAPHIC_DATA], [US_STATE]" at bounding box center [290, 163] width 258 height 14
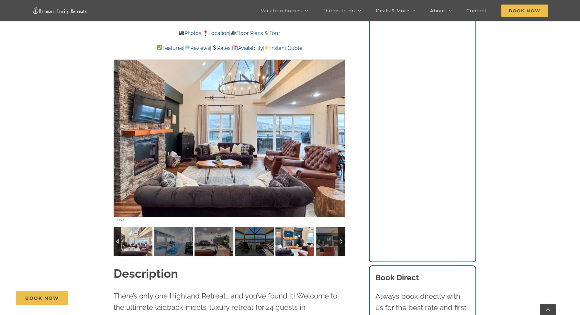
scroll to position [552, 0]
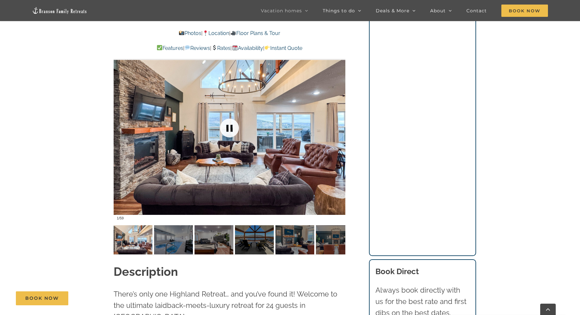
click at [237, 128] on link at bounding box center [230, 128] width 26 height 26
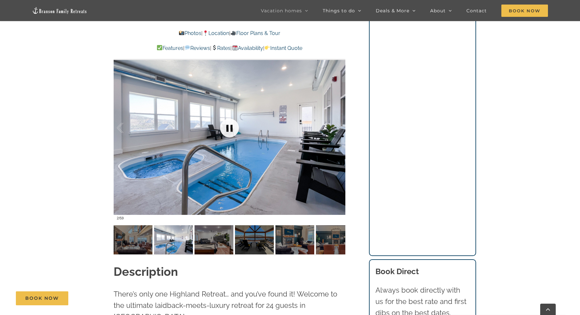
click at [237, 128] on link at bounding box center [230, 128] width 26 height 26
click at [338, 128] on div at bounding box center [332, 128] width 20 height 40
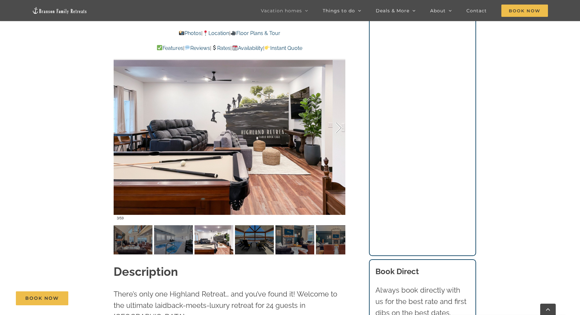
click at [338, 128] on div at bounding box center [332, 128] width 20 height 40
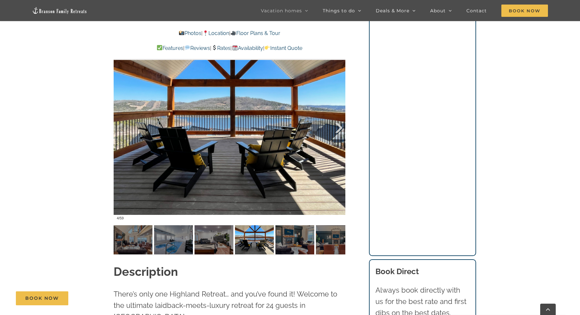
click at [338, 128] on div at bounding box center [332, 128] width 20 height 40
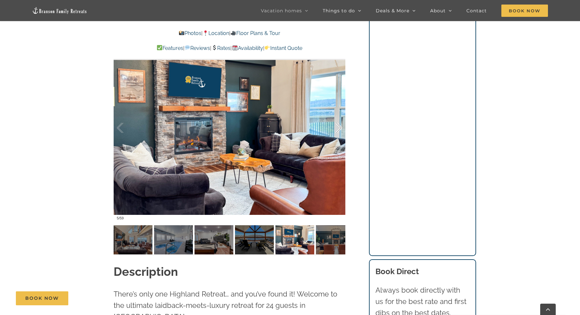
click at [338, 128] on div at bounding box center [332, 128] width 20 height 40
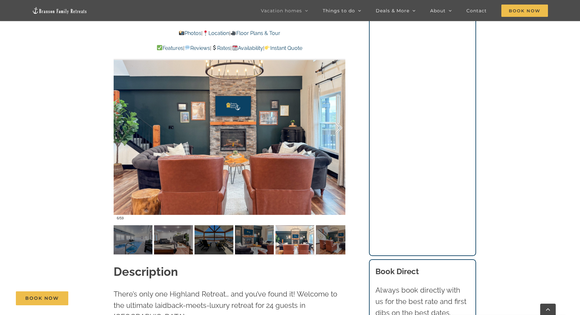
click at [338, 128] on div at bounding box center [332, 128] width 20 height 40
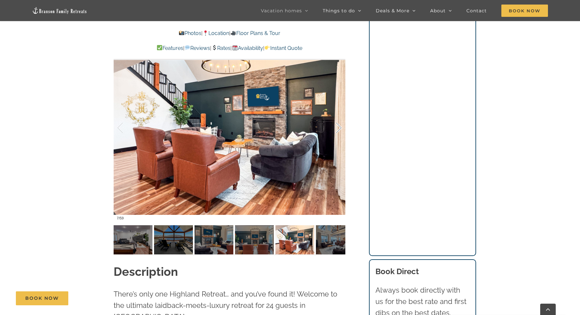
click at [338, 128] on div at bounding box center [332, 128] width 20 height 40
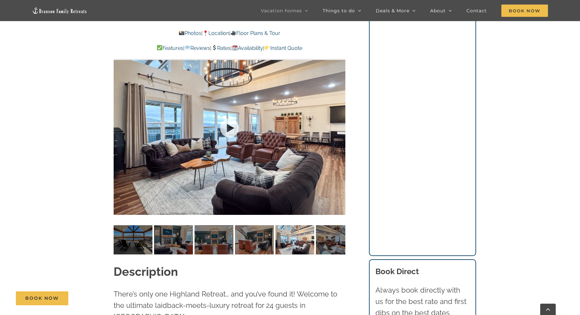
click at [338, 128] on div at bounding box center [230, 127] width 232 height 190
click at [338, 128] on div at bounding box center [332, 128] width 20 height 40
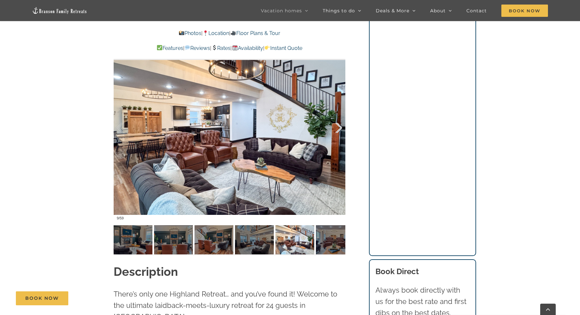
click at [338, 128] on div at bounding box center [332, 128] width 20 height 40
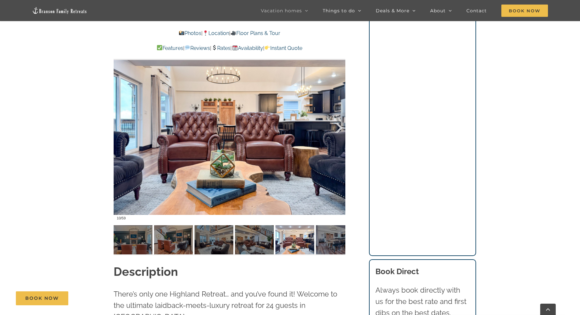
click at [338, 128] on div at bounding box center [332, 128] width 20 height 40
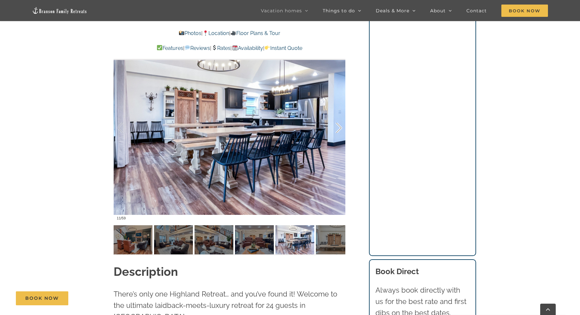
click at [338, 128] on div at bounding box center [332, 128] width 20 height 40
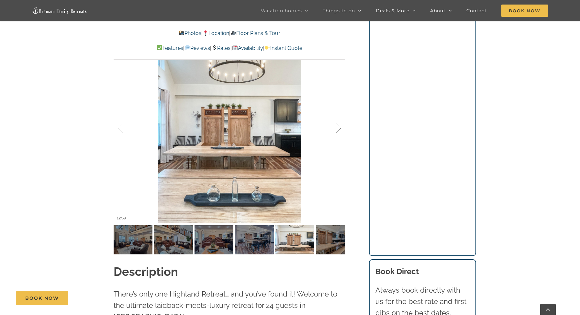
click at [338, 128] on div at bounding box center [332, 128] width 20 height 40
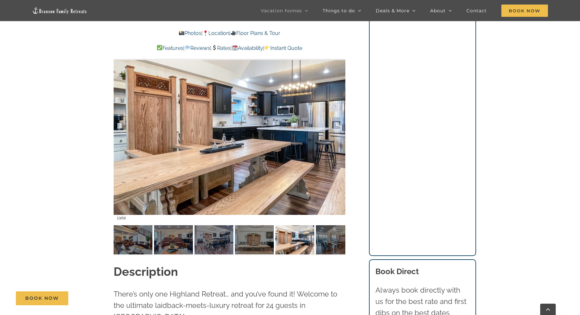
click at [338, 128] on div at bounding box center [332, 128] width 20 height 40
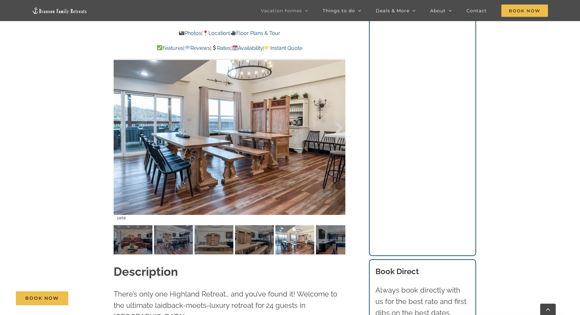
click at [338, 128] on div at bounding box center [332, 128] width 20 height 40
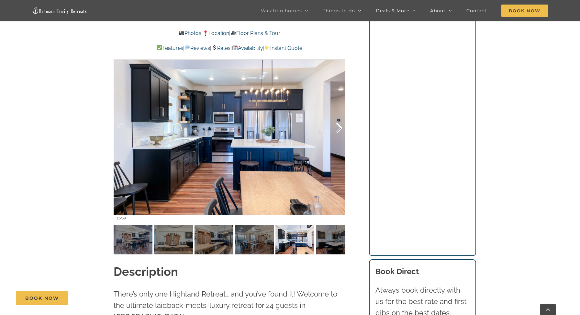
click at [338, 128] on div at bounding box center [332, 128] width 20 height 40
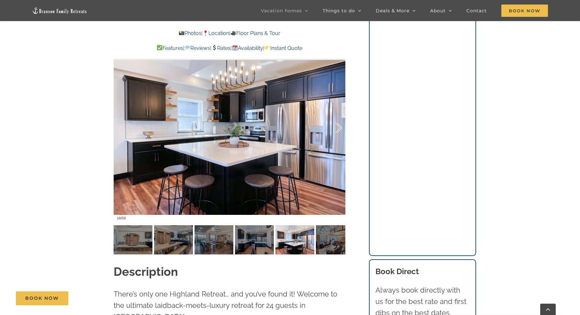
click at [338, 128] on div at bounding box center [332, 128] width 20 height 40
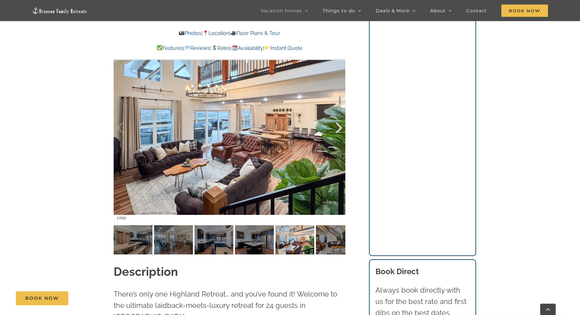
click at [338, 128] on div at bounding box center [332, 128] width 20 height 40
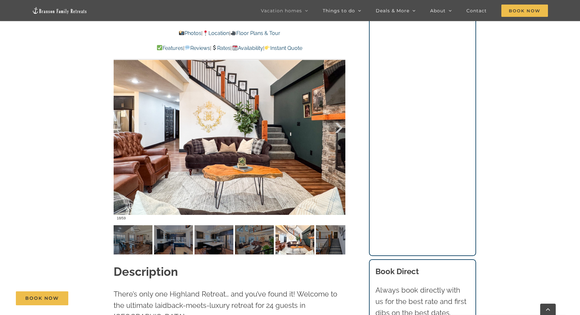
click at [338, 128] on div at bounding box center [332, 128] width 20 height 40
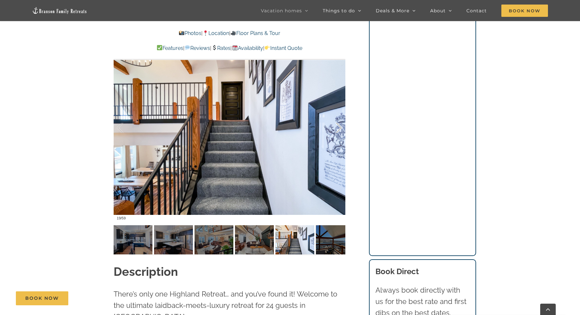
click at [338, 128] on div at bounding box center [332, 128] width 20 height 40
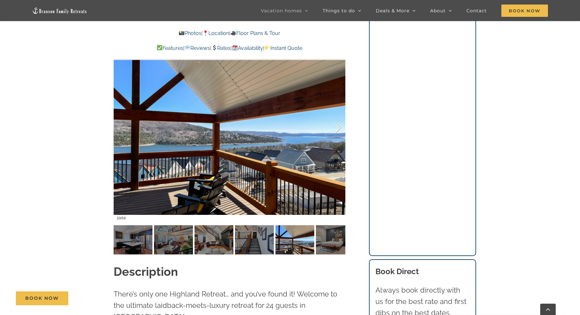
click at [338, 128] on div at bounding box center [332, 128] width 20 height 40
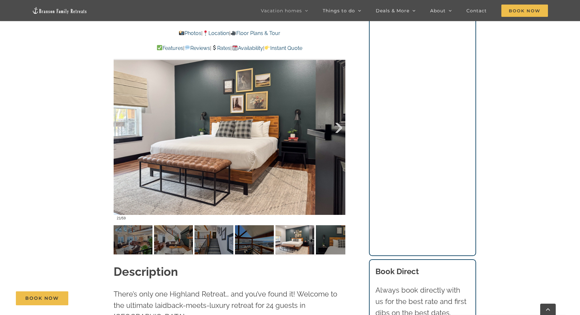
click at [338, 128] on div at bounding box center [332, 128] width 20 height 40
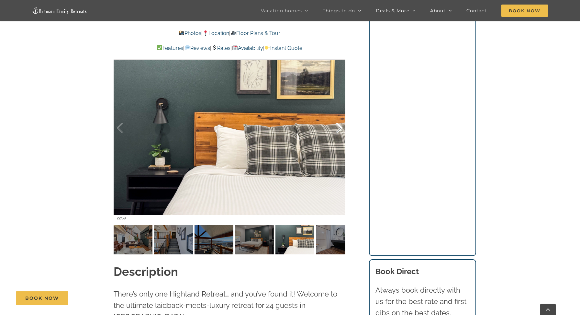
click at [338, 128] on div at bounding box center [332, 128] width 20 height 40
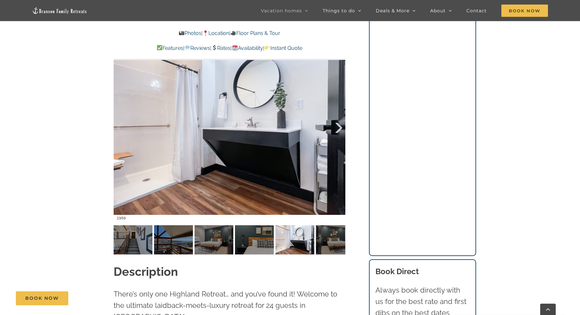
click at [338, 128] on div at bounding box center [332, 128] width 20 height 40
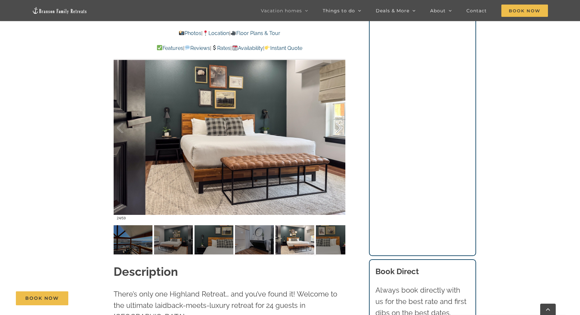
click at [338, 128] on div at bounding box center [332, 128] width 20 height 40
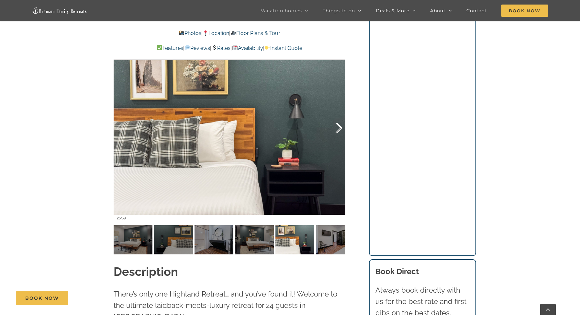
click at [338, 128] on div at bounding box center [332, 128] width 20 height 40
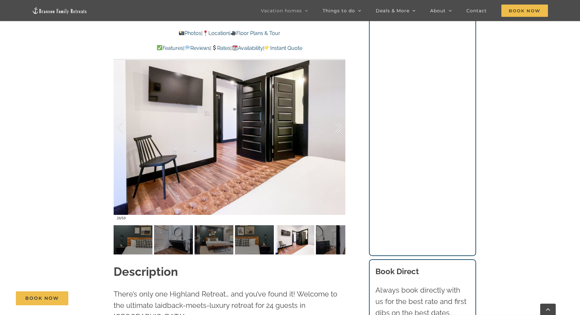
click at [338, 128] on div at bounding box center [332, 128] width 20 height 40
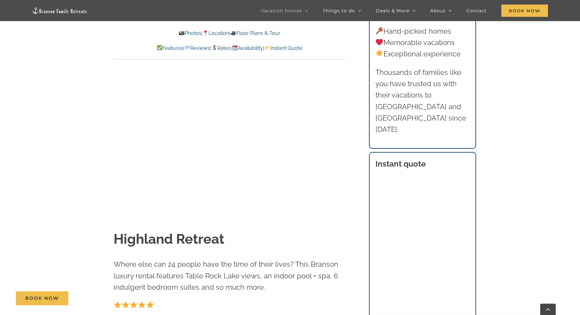
scroll to position [0, 0]
